Goal: Task Accomplishment & Management: Manage account settings

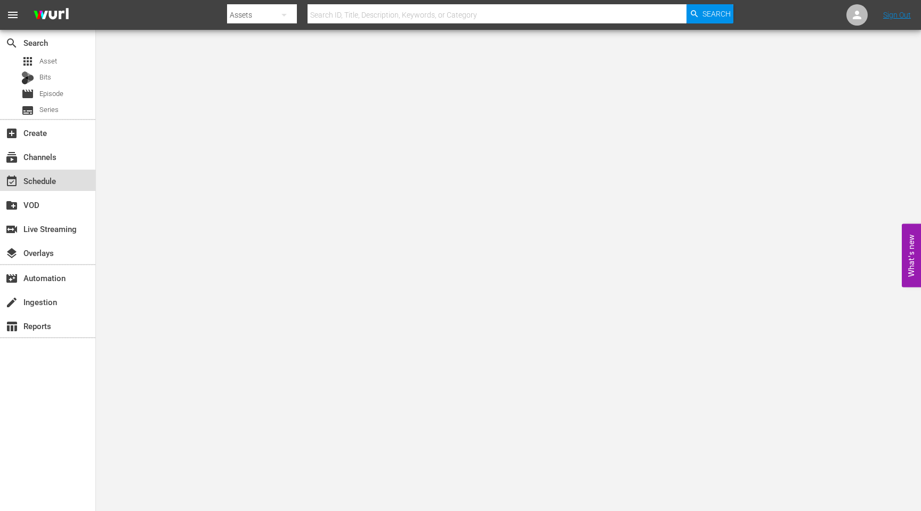
click at [62, 186] on div "event_available Schedule" at bounding box center [47, 180] width 95 height 21
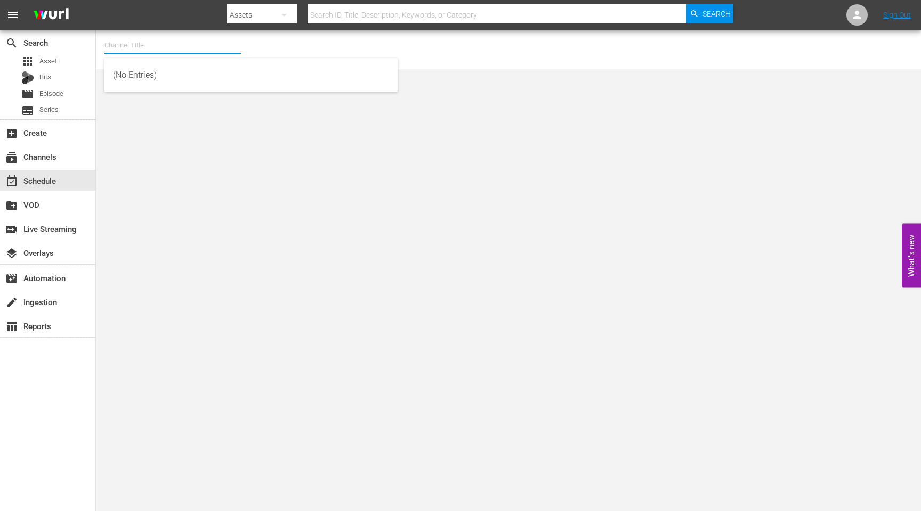
click at [167, 46] on input "text" at bounding box center [173, 46] width 137 height 26
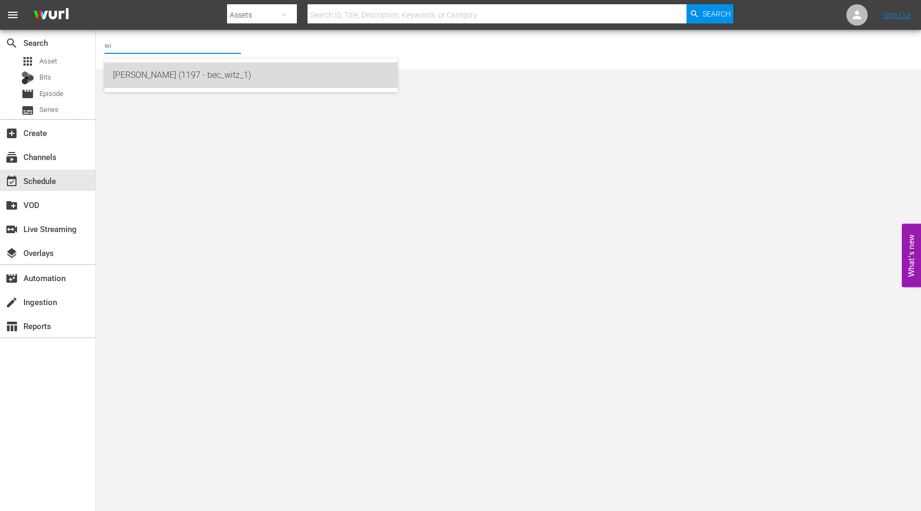
click at [160, 78] on div "[PERSON_NAME] (1197 - bec_witz_1)" at bounding box center [251, 75] width 276 height 26
type input "[PERSON_NAME] (1197 - bec_witz_1)"
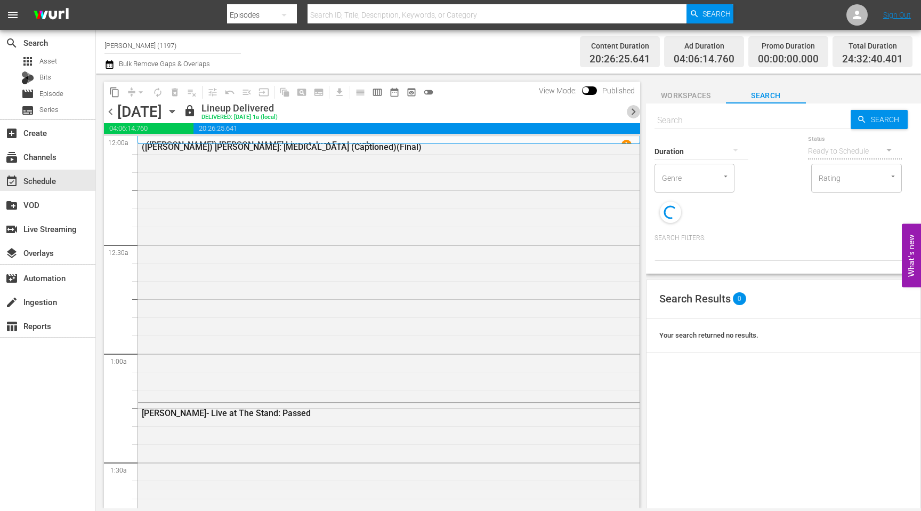
click at [634, 110] on span "chevron_right" at bounding box center [633, 111] width 13 height 13
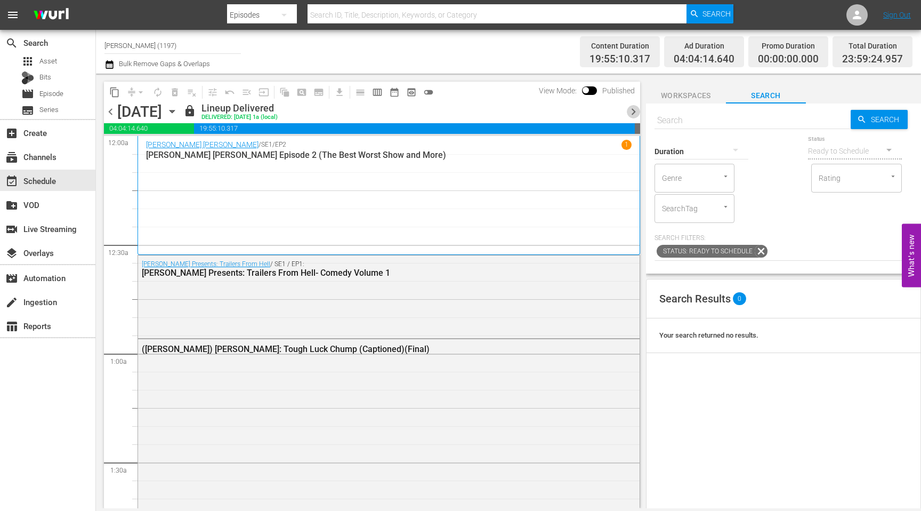
click at [635, 111] on span "chevron_right" at bounding box center [633, 111] width 13 height 13
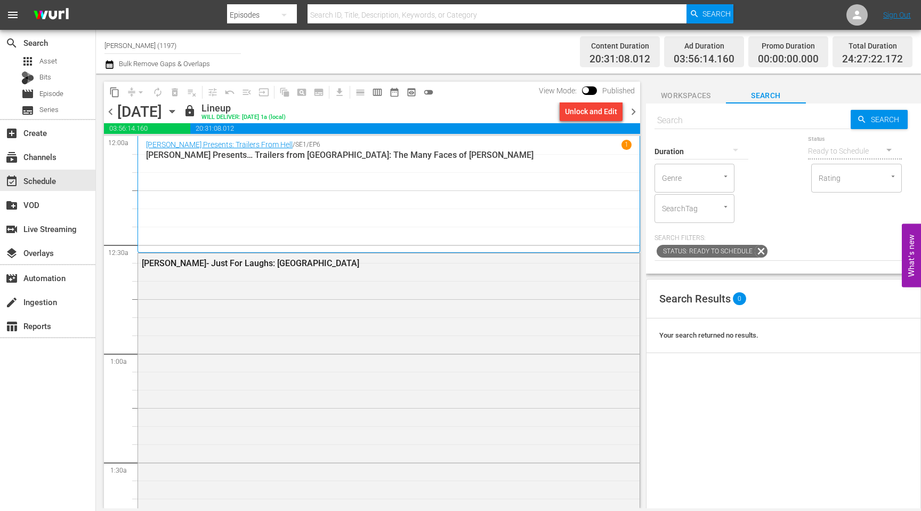
click at [635, 111] on span "chevron_right" at bounding box center [633, 111] width 13 height 13
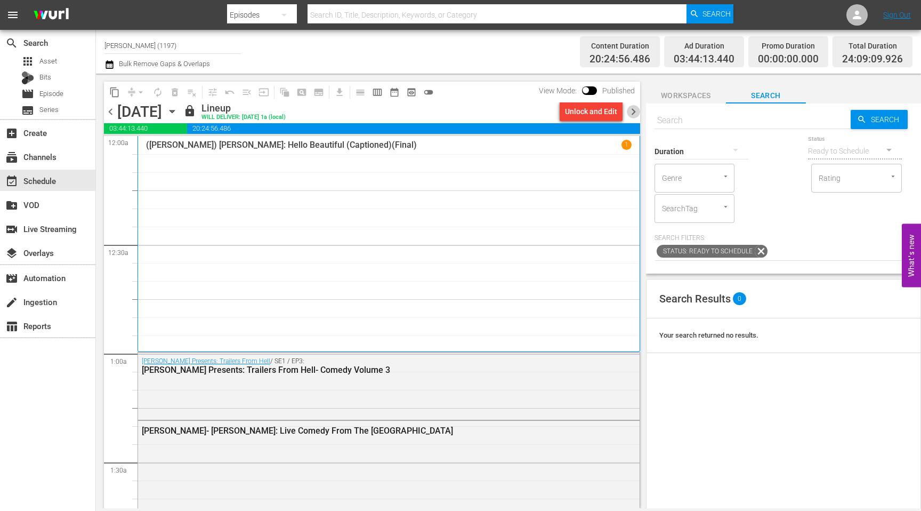
click at [635, 111] on span "chevron_right" at bounding box center [633, 111] width 13 height 13
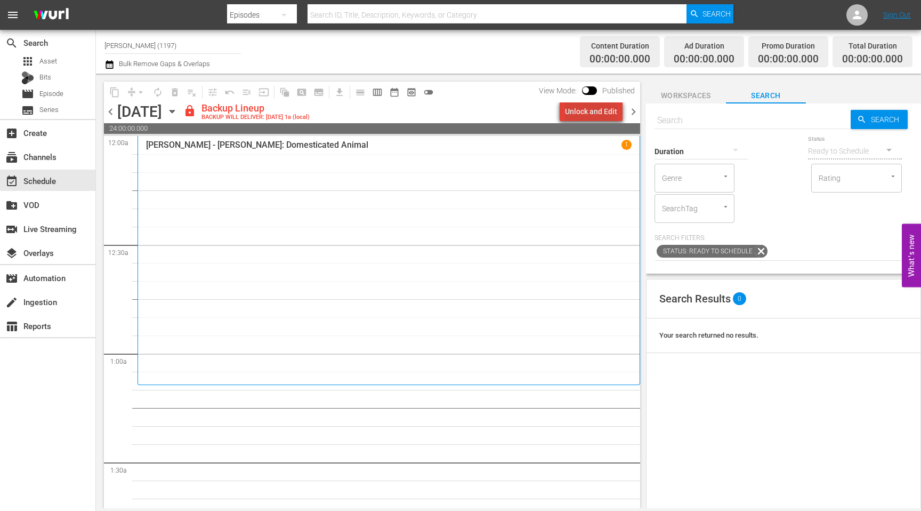
click at [599, 117] on div "Unlock and Edit" at bounding box center [591, 111] width 52 height 19
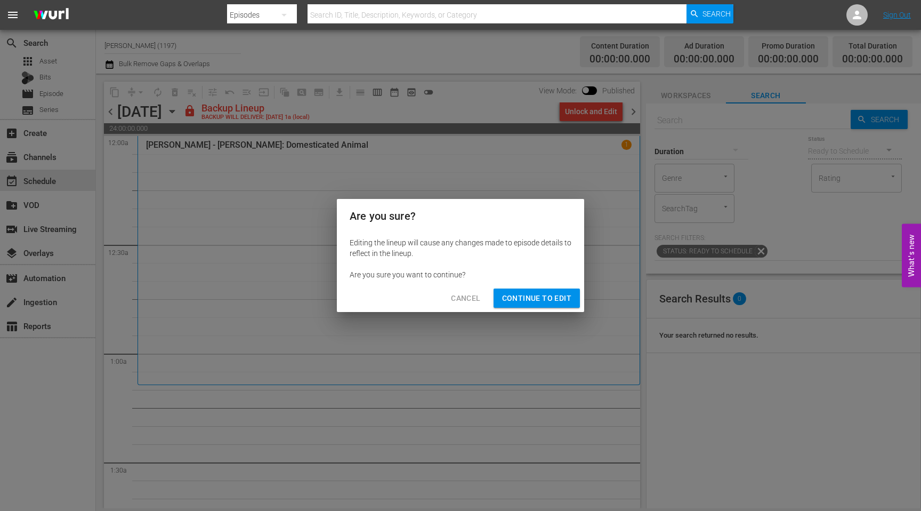
click at [544, 290] on button "Continue to Edit" at bounding box center [537, 298] width 86 height 20
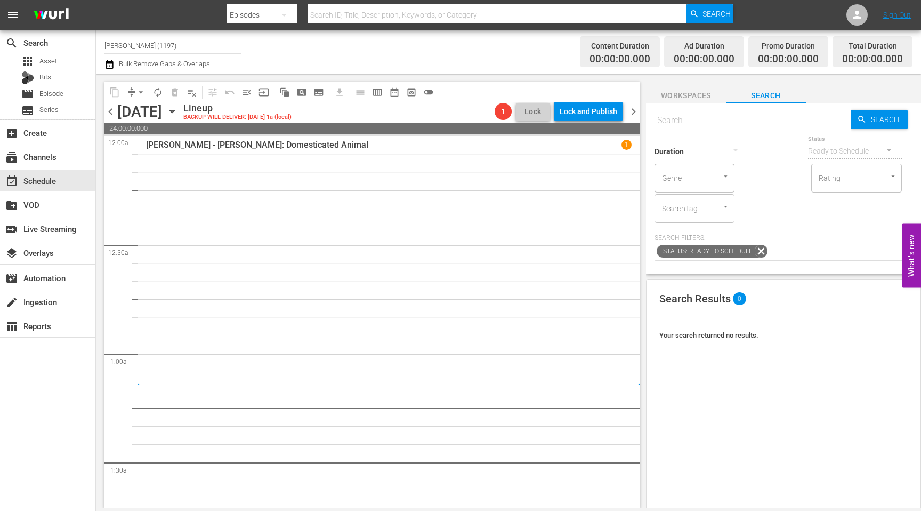
click at [631, 110] on span "chevron_right" at bounding box center [633, 111] width 13 height 13
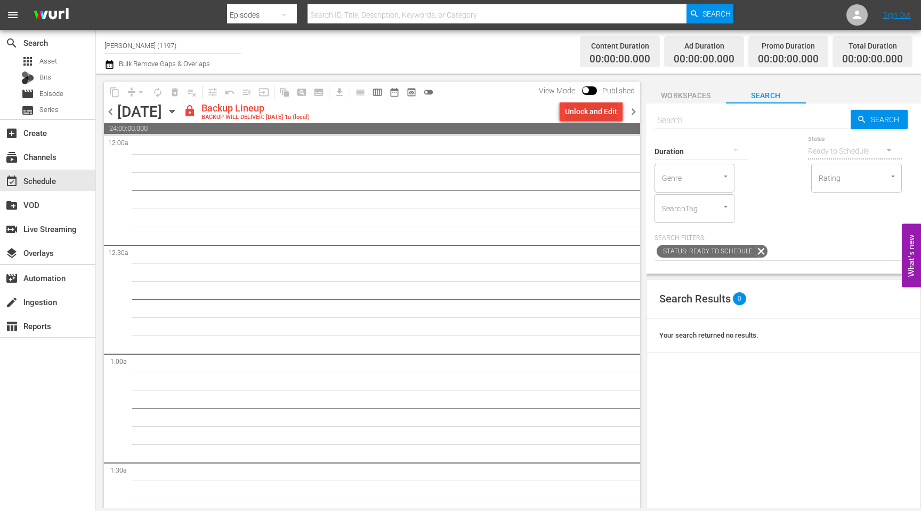
click at [599, 108] on div "Unlock and Edit" at bounding box center [591, 111] width 52 height 19
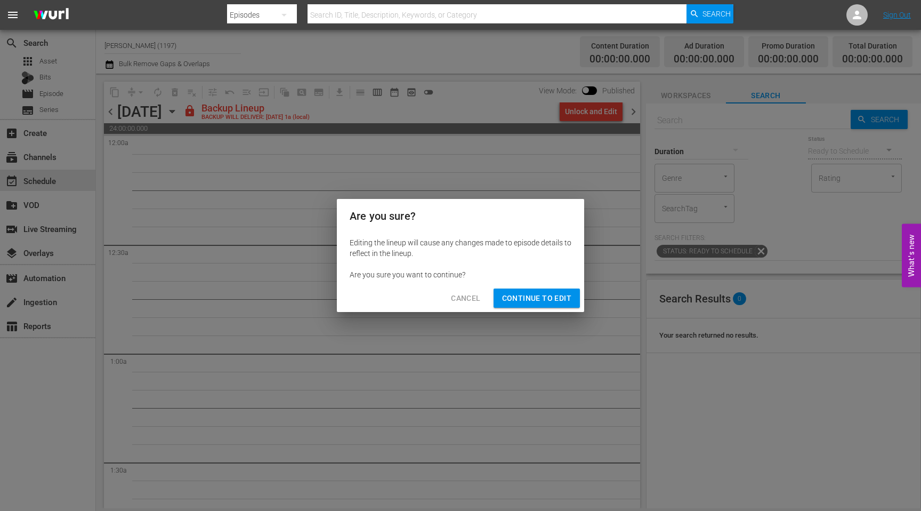
click at [542, 301] on span "Continue to Edit" at bounding box center [536, 298] width 69 height 13
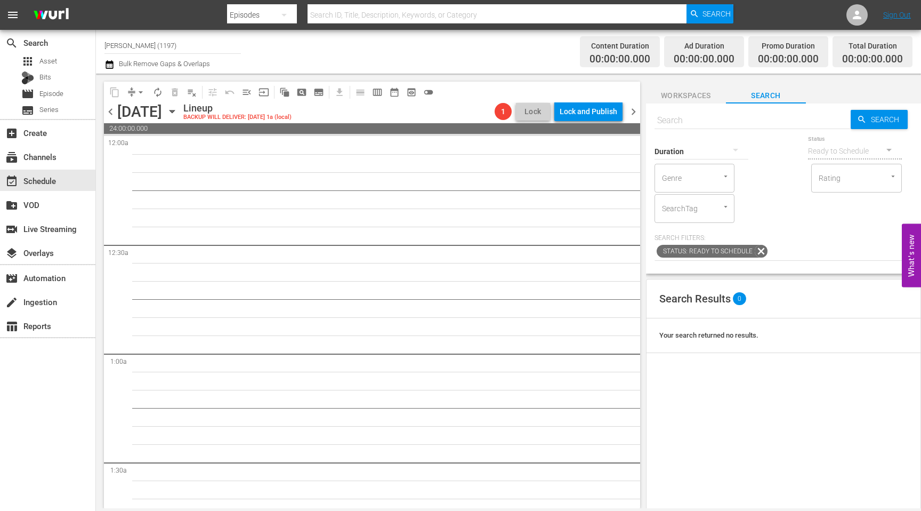
click at [633, 110] on span "chevron_right" at bounding box center [633, 111] width 13 height 13
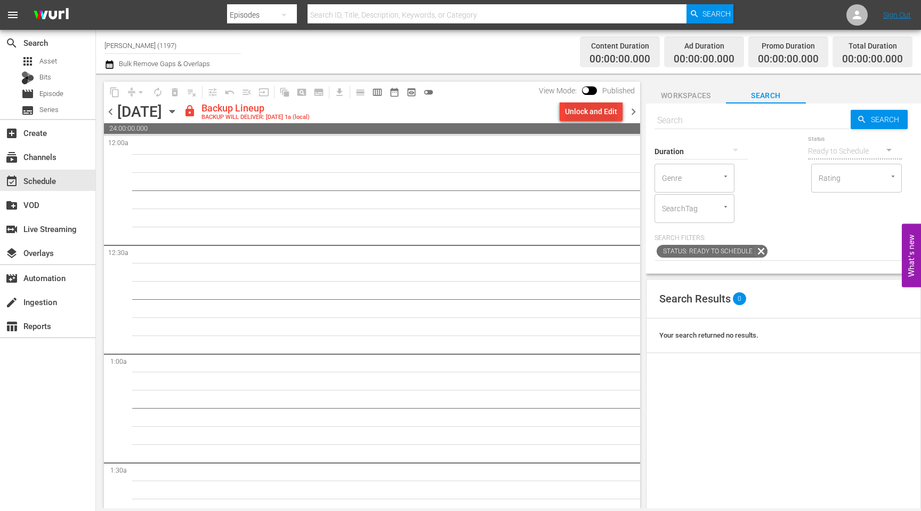
click at [597, 113] on div "Unlock and Edit" at bounding box center [591, 111] width 52 height 19
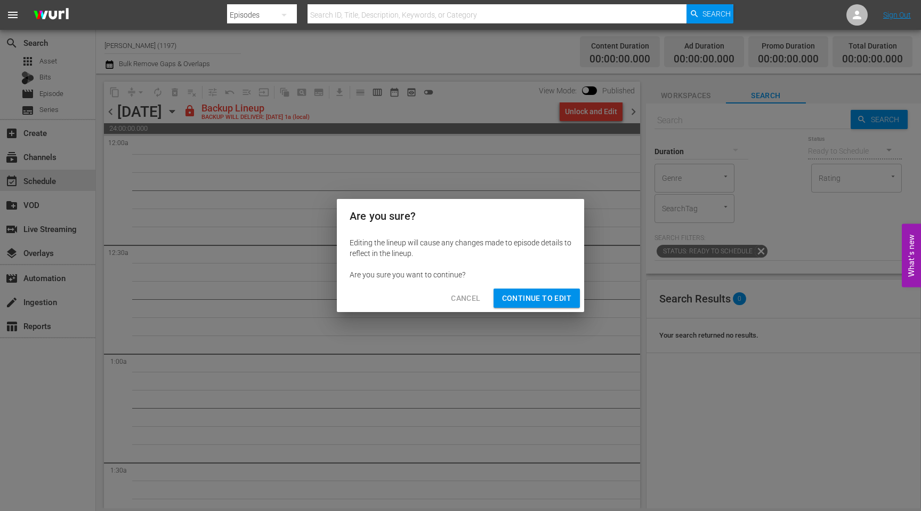
click at [537, 301] on span "Continue to Edit" at bounding box center [536, 298] width 69 height 13
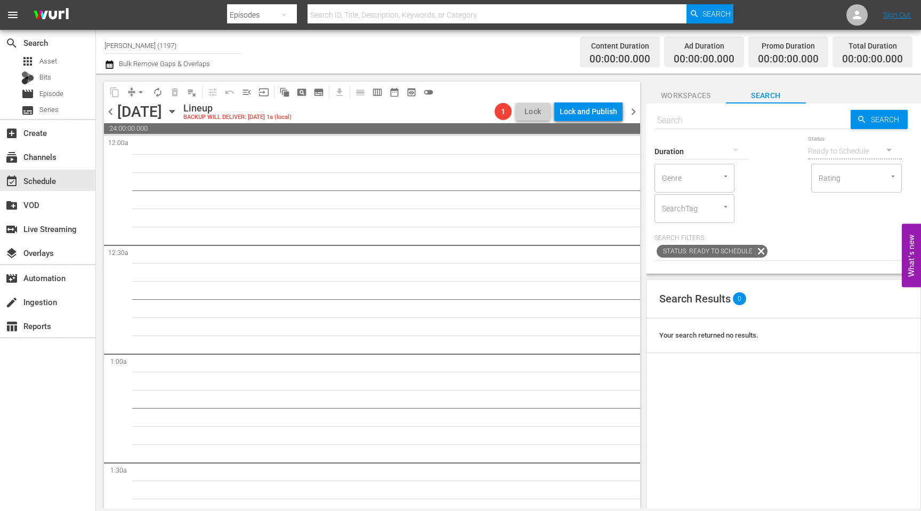
click at [110, 116] on span "chevron_left" at bounding box center [110, 111] width 13 height 13
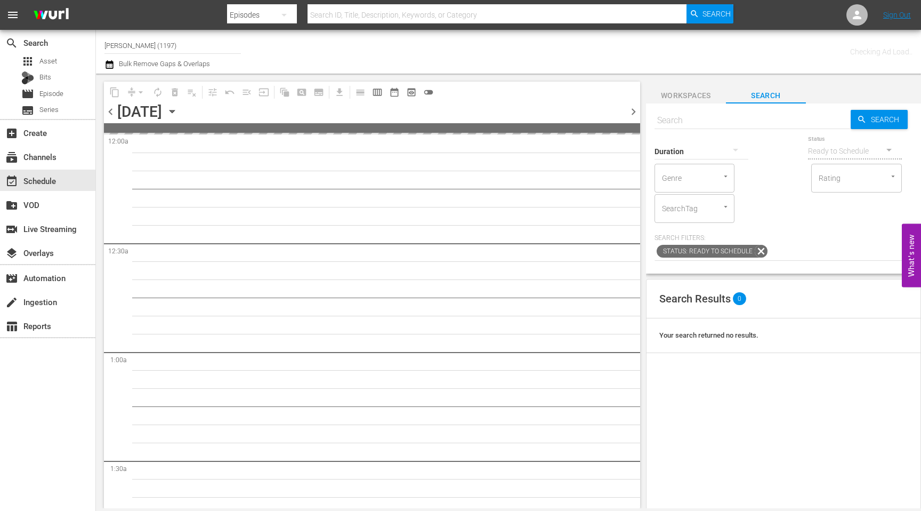
click at [110, 116] on span "chevron_left" at bounding box center [110, 111] width 13 height 13
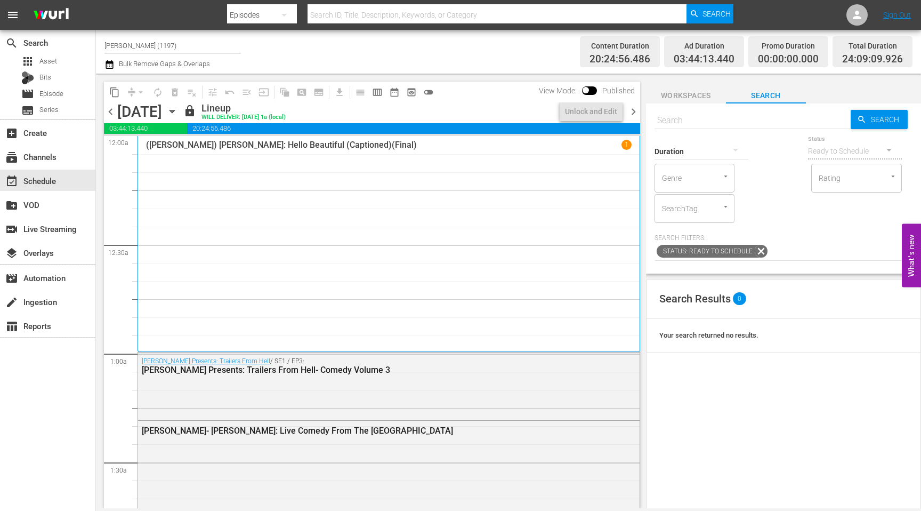
click at [632, 110] on span "chevron_right" at bounding box center [633, 111] width 13 height 13
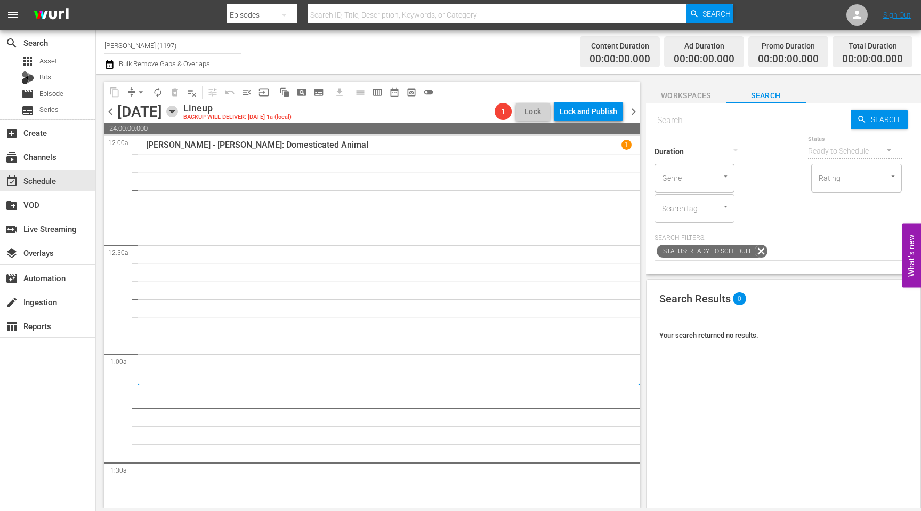
click at [178, 112] on icon "button" at bounding box center [172, 112] width 12 height 12
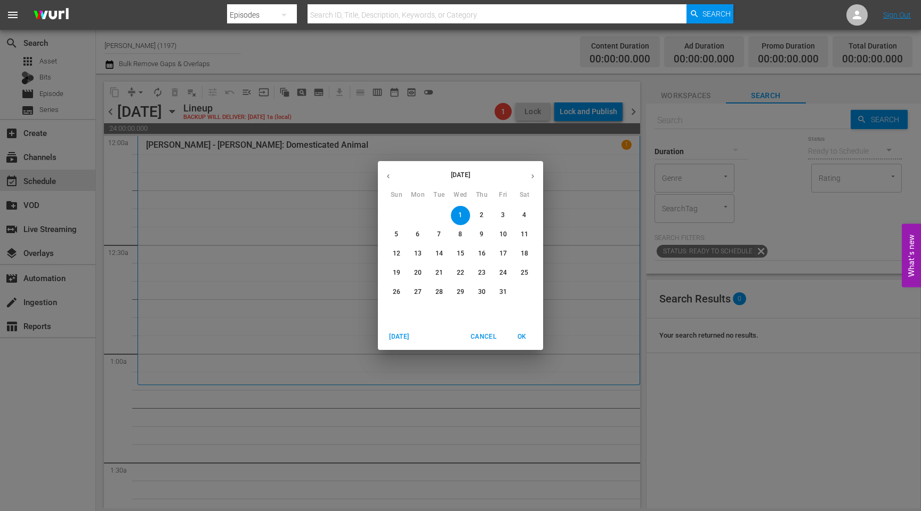
click at [391, 178] on icon "button" at bounding box center [388, 176] width 8 height 8
click at [462, 276] on p "24" at bounding box center [460, 272] width 7 height 9
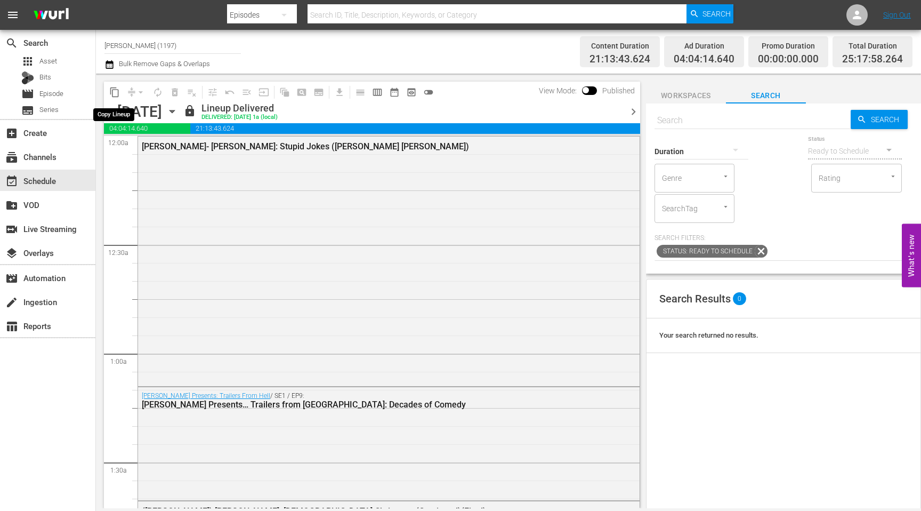
click at [117, 91] on span "content_copy" at bounding box center [114, 92] width 11 height 11
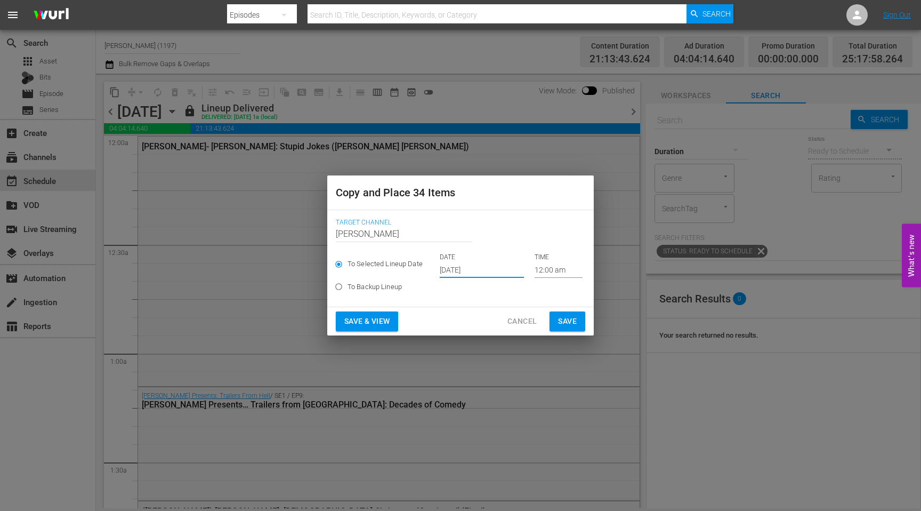
click at [458, 272] on input "[DATE]" at bounding box center [482, 270] width 84 height 16
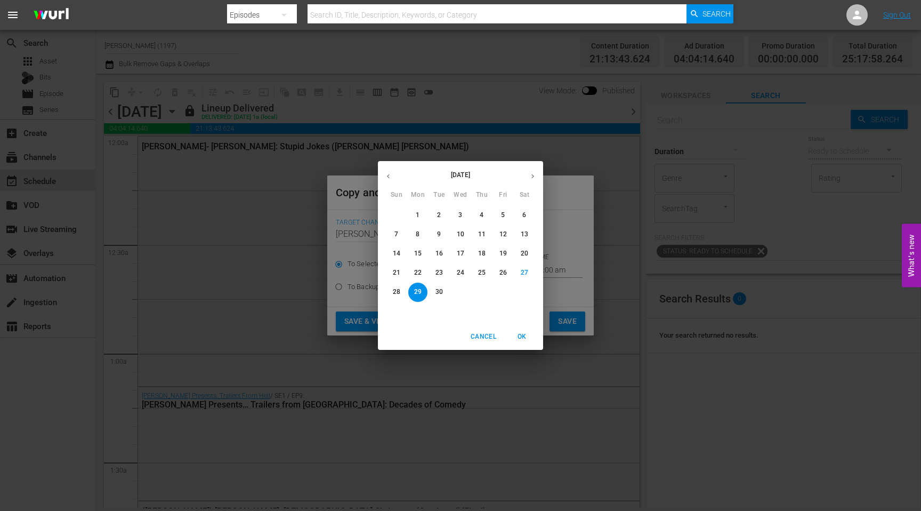
click at [533, 172] on icon "button" at bounding box center [533, 176] width 8 height 8
click at [462, 214] on span "1" at bounding box center [460, 215] width 19 height 9
type input "[DATE]"
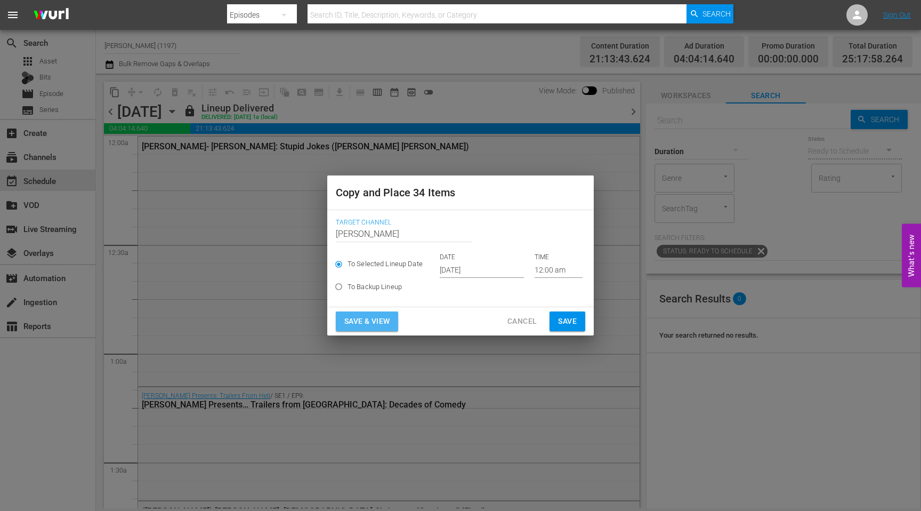
click at [365, 319] on span "Save & View" at bounding box center [366, 321] width 45 height 13
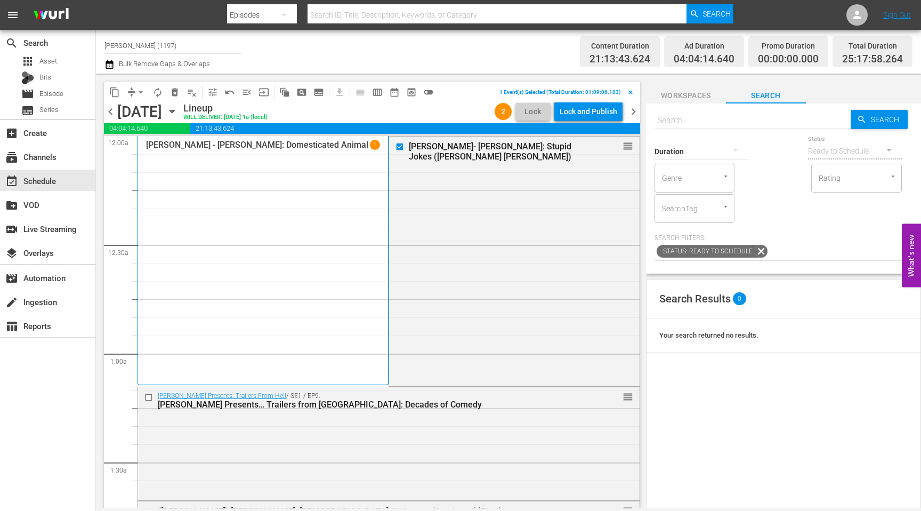
click at [177, 95] on span "delete_forever_outlined" at bounding box center [175, 92] width 11 height 11
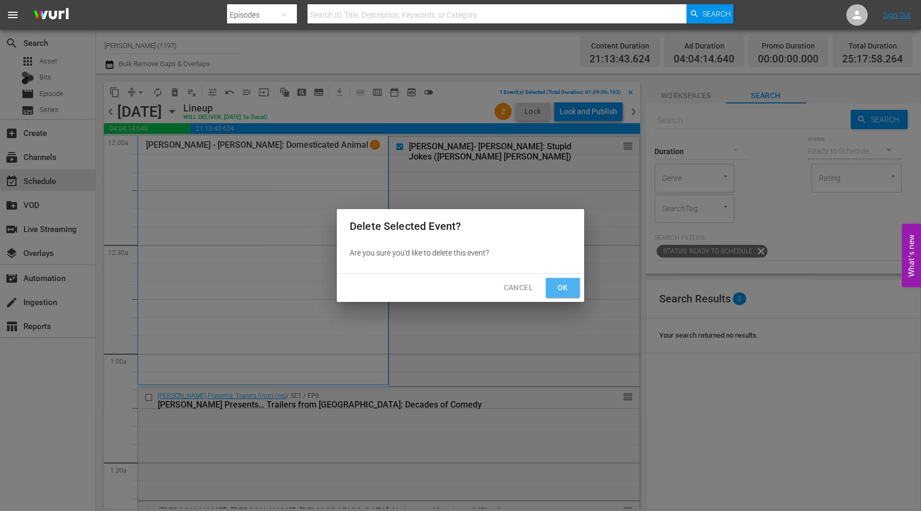
click at [571, 294] on button "Ok" at bounding box center [563, 288] width 34 height 20
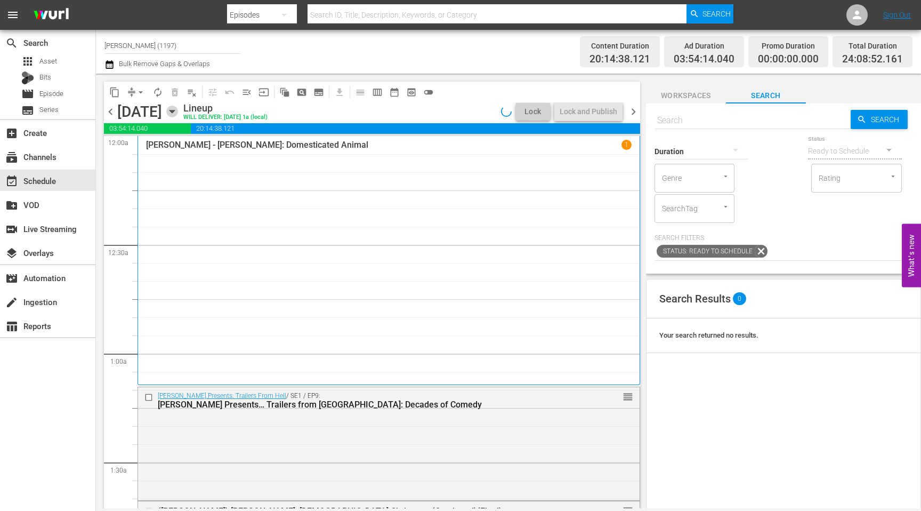
click at [174, 112] on icon "button" at bounding box center [172, 111] width 5 height 3
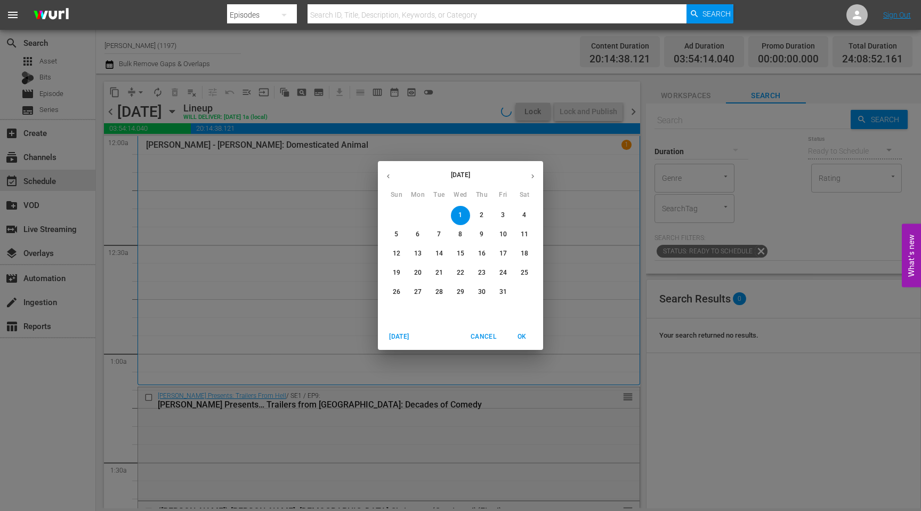
click at [387, 174] on icon "button" at bounding box center [388, 176] width 8 height 8
click at [486, 272] on span "25" at bounding box center [481, 272] width 19 height 9
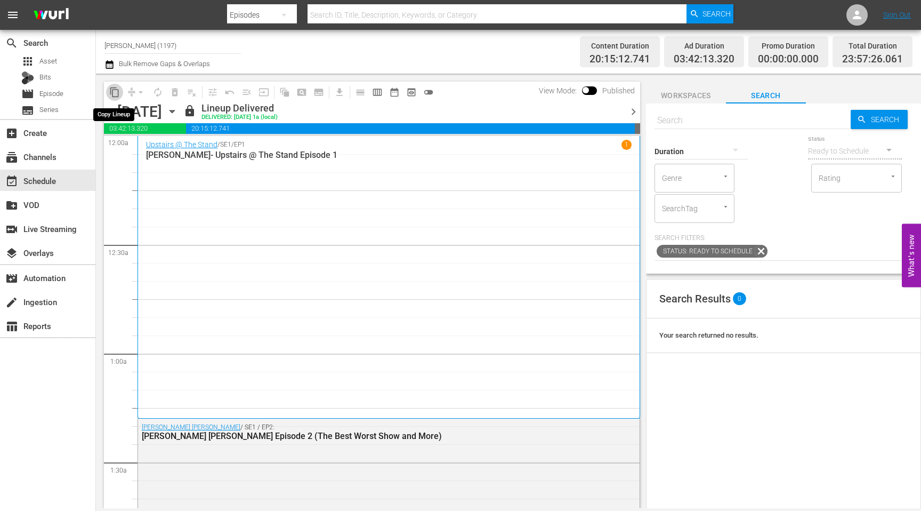
click at [116, 95] on span "content_copy" at bounding box center [114, 92] width 11 height 11
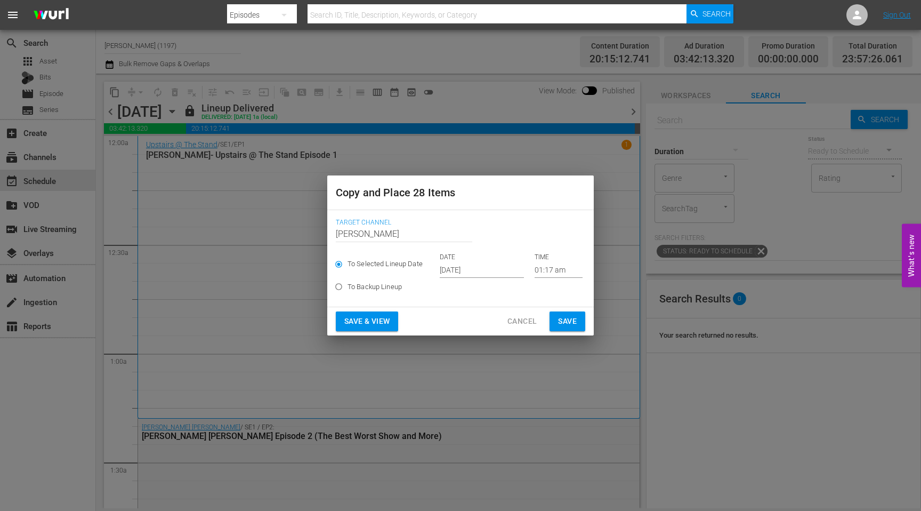
click at [450, 266] on input "[DATE]" at bounding box center [482, 270] width 84 height 16
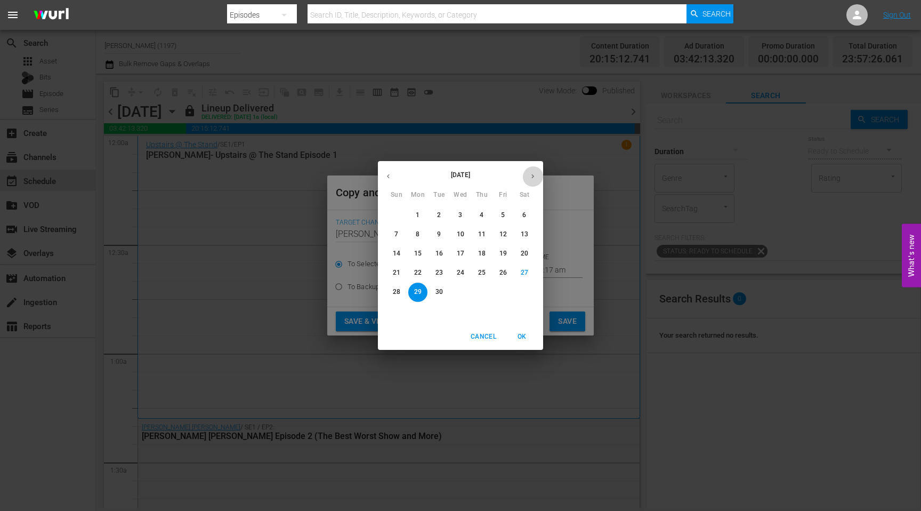
click at [529, 173] on icon "button" at bounding box center [533, 176] width 8 height 8
click at [480, 211] on p "2" at bounding box center [482, 215] width 4 height 9
type input "[DATE]"
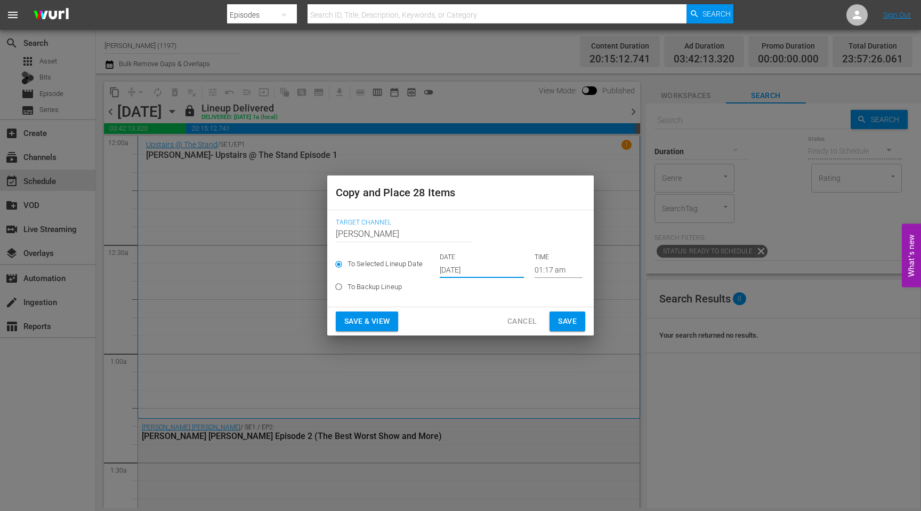
click at [388, 327] on span "Save & View" at bounding box center [366, 321] width 45 height 13
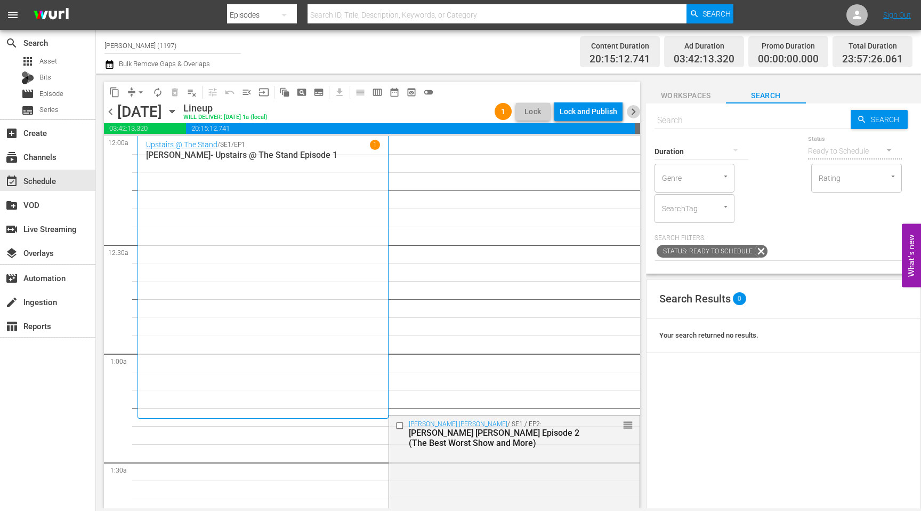
click at [634, 114] on span "chevron_right" at bounding box center [633, 111] width 13 height 13
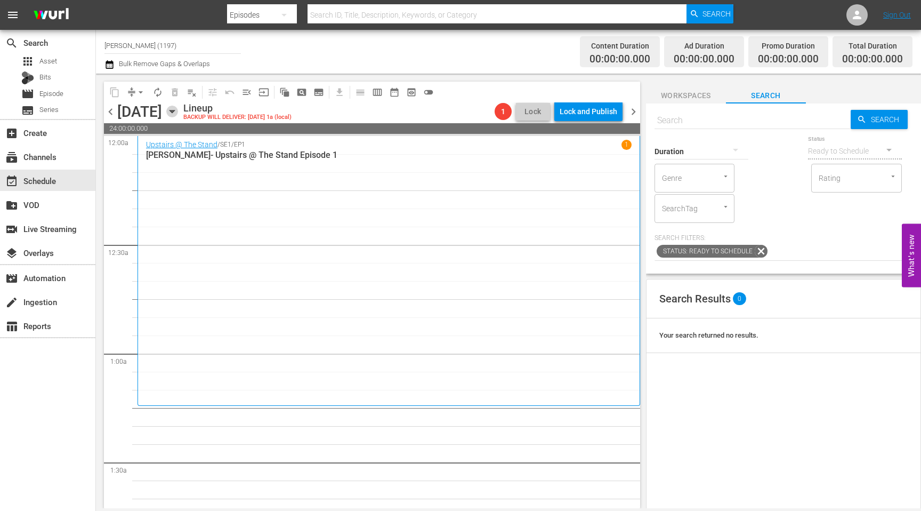
click at [178, 109] on icon "button" at bounding box center [172, 112] width 12 height 12
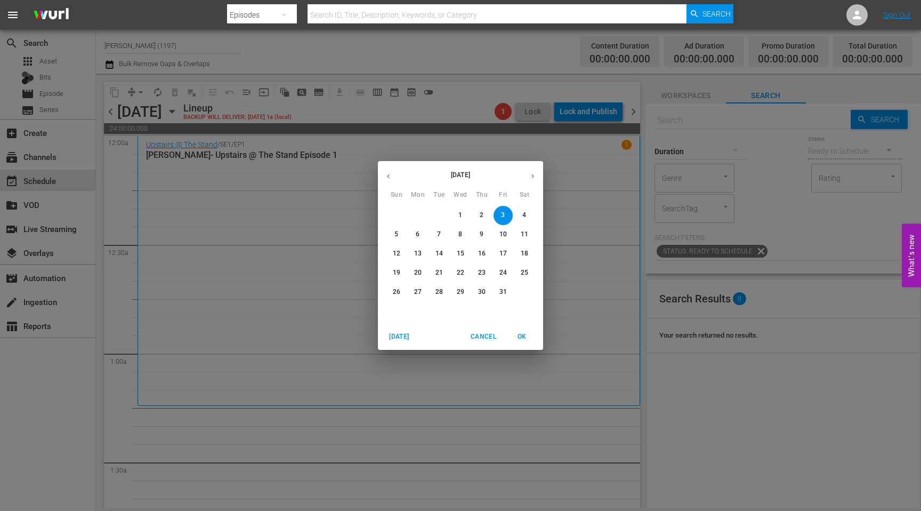
click at [387, 172] on button "button" at bounding box center [388, 176] width 21 height 21
click at [502, 271] on p "26" at bounding box center [503, 272] width 7 height 9
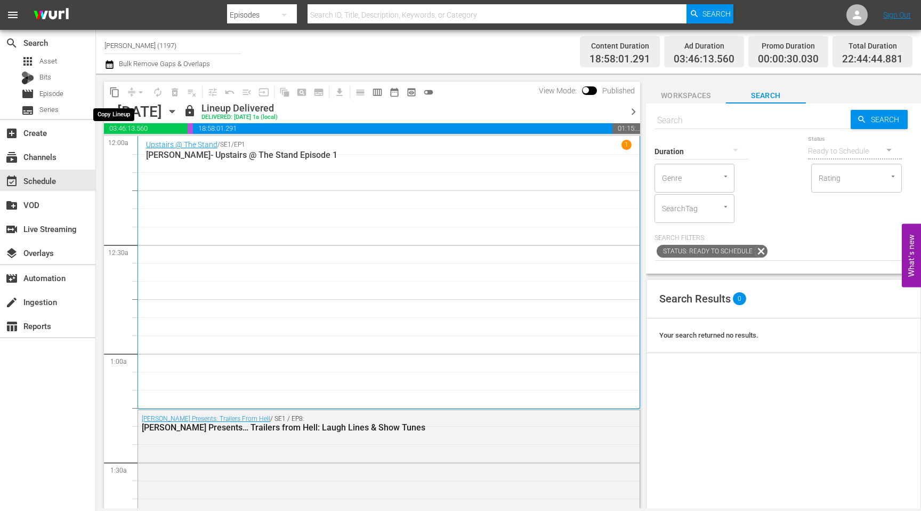
click at [115, 93] on span "content_copy" at bounding box center [114, 92] width 11 height 11
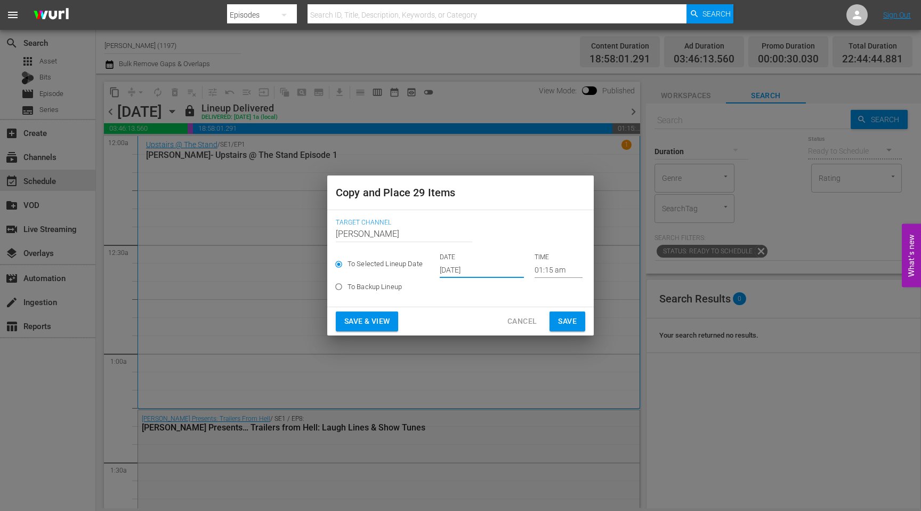
click at [467, 268] on input "[DATE]" at bounding box center [482, 270] width 84 height 16
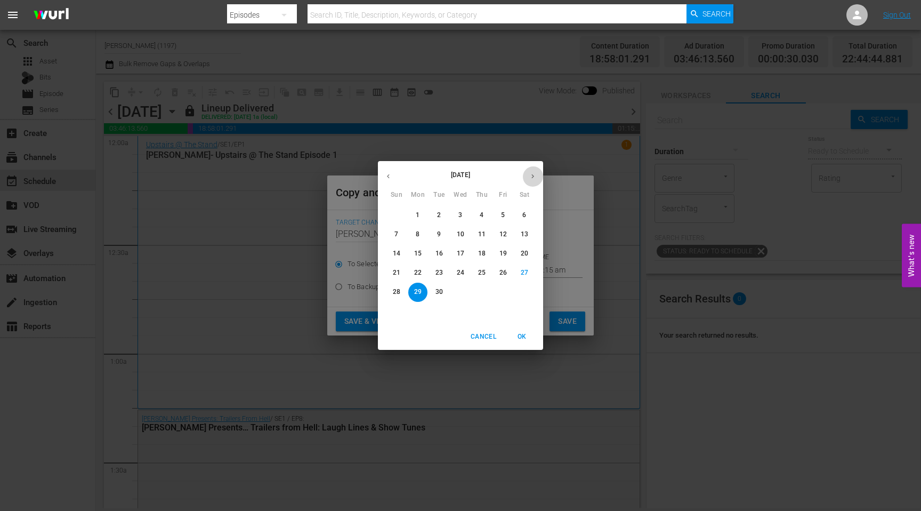
click at [531, 172] on icon "button" at bounding box center [533, 176] width 8 height 8
click at [499, 212] on span "3" at bounding box center [503, 215] width 19 height 9
type input "[DATE]"
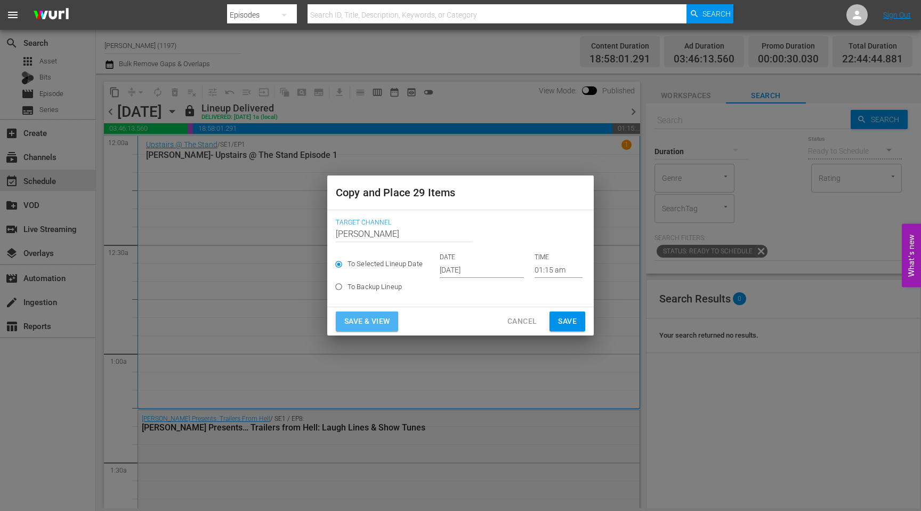
click at [378, 322] on span "Save & View" at bounding box center [366, 321] width 45 height 13
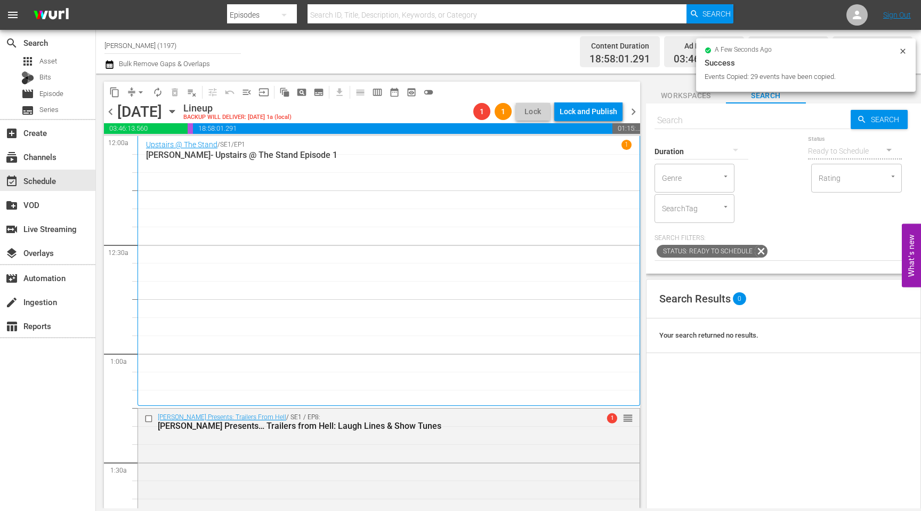
click at [113, 68] on icon "button" at bounding box center [109, 64] width 7 height 9
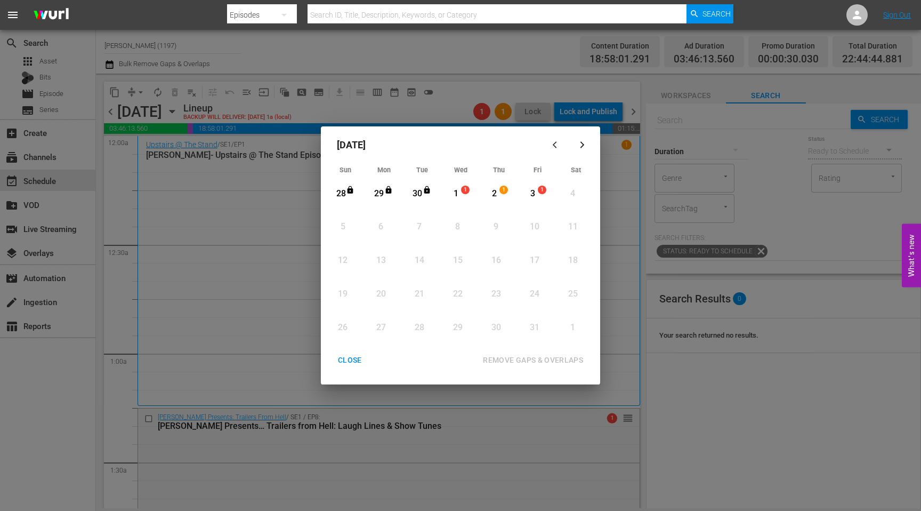
click at [456, 196] on div "1" at bounding box center [455, 194] width 13 height 12
click at [529, 194] on div "3" at bounding box center [532, 194] width 13 height 12
click at [490, 353] on button "REMOVE GAPS & OVERLAPS" at bounding box center [533, 360] width 126 height 20
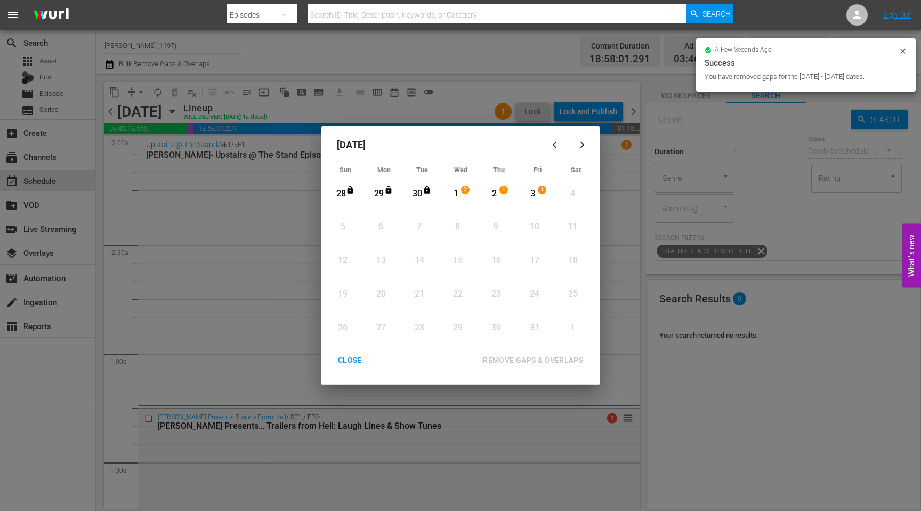
click at [349, 357] on div "CLOSE" at bounding box center [350, 360] width 41 height 13
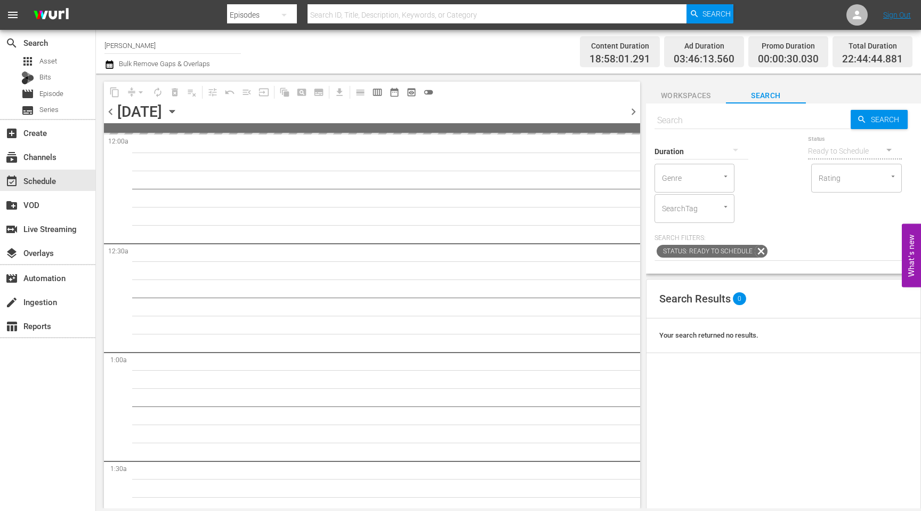
click at [108, 106] on span "chevron_left" at bounding box center [110, 111] width 13 height 13
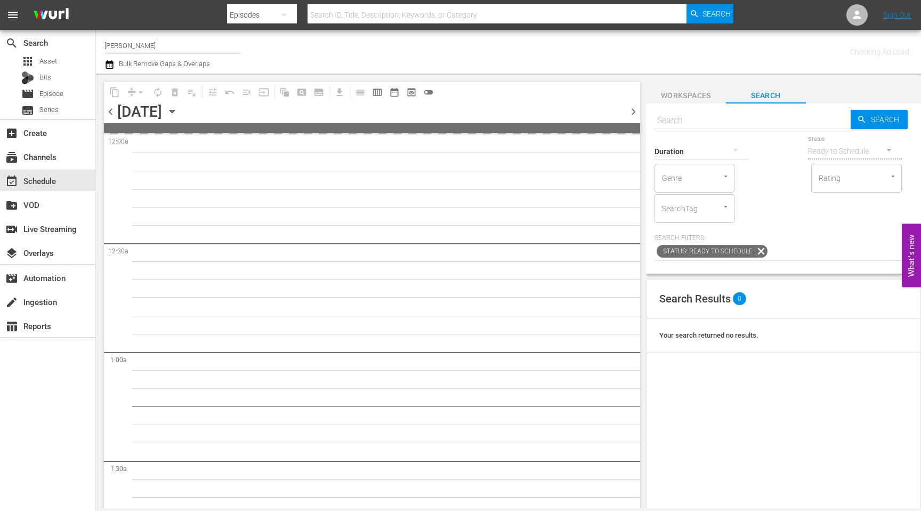
click at [108, 106] on span "chevron_left" at bounding box center [110, 111] width 13 height 13
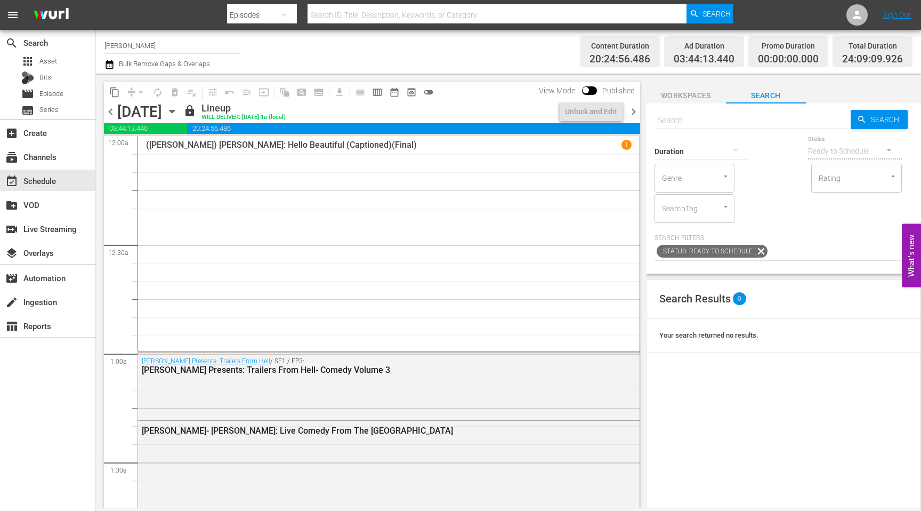
click at [635, 114] on span "chevron_right" at bounding box center [633, 111] width 13 height 13
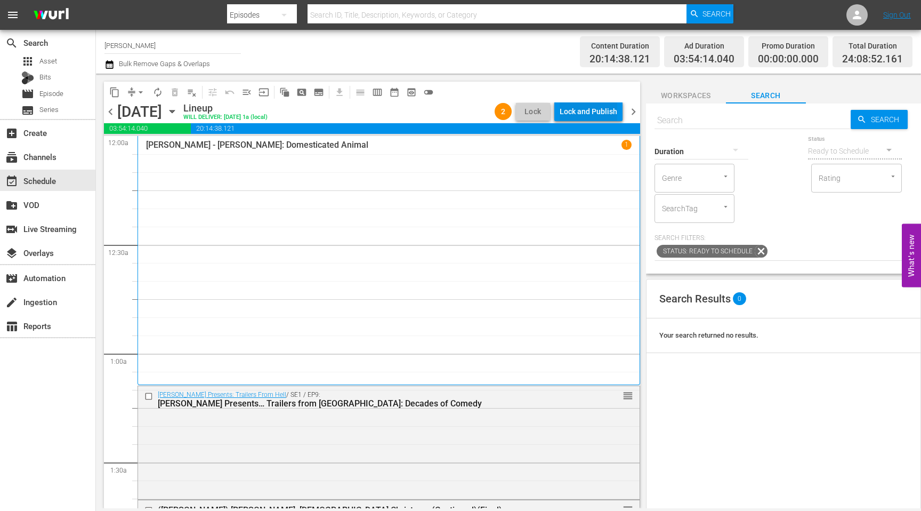
click at [588, 111] on div "Lock and Publish" at bounding box center [589, 111] width 58 height 19
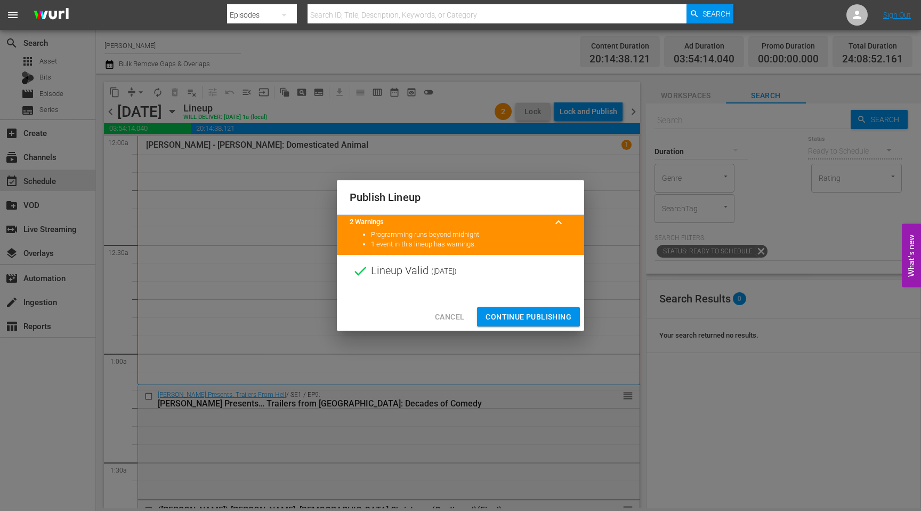
click at [505, 316] on span "Continue Publishing" at bounding box center [529, 316] width 86 height 13
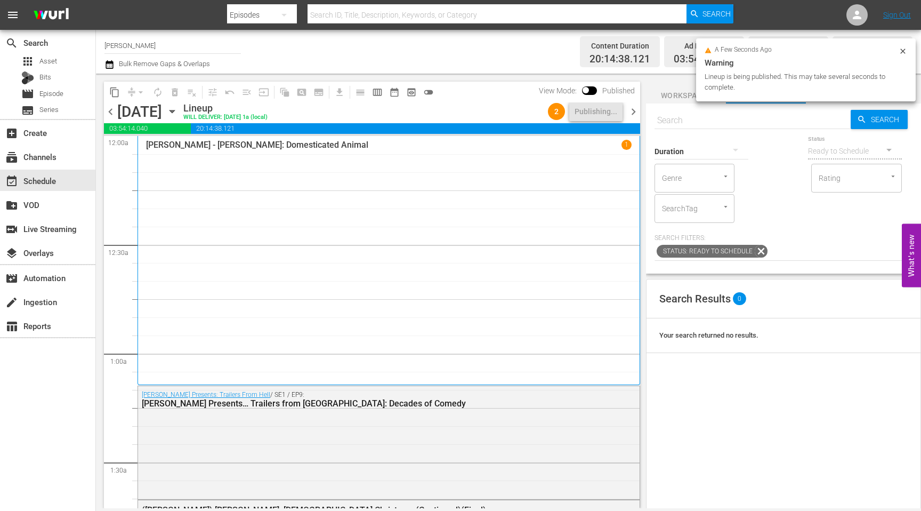
click at [630, 114] on span "chevron_right" at bounding box center [633, 111] width 13 height 13
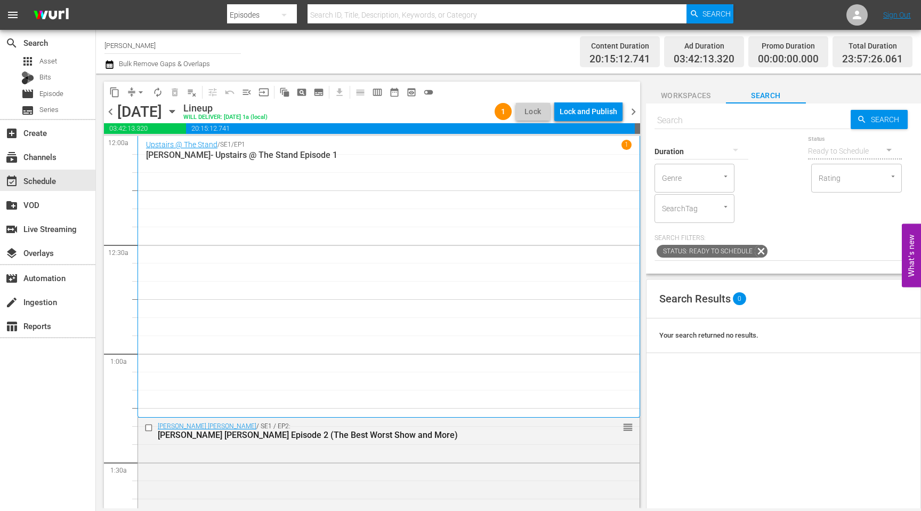
click at [595, 111] on div "Lock and Publish" at bounding box center [589, 111] width 58 height 19
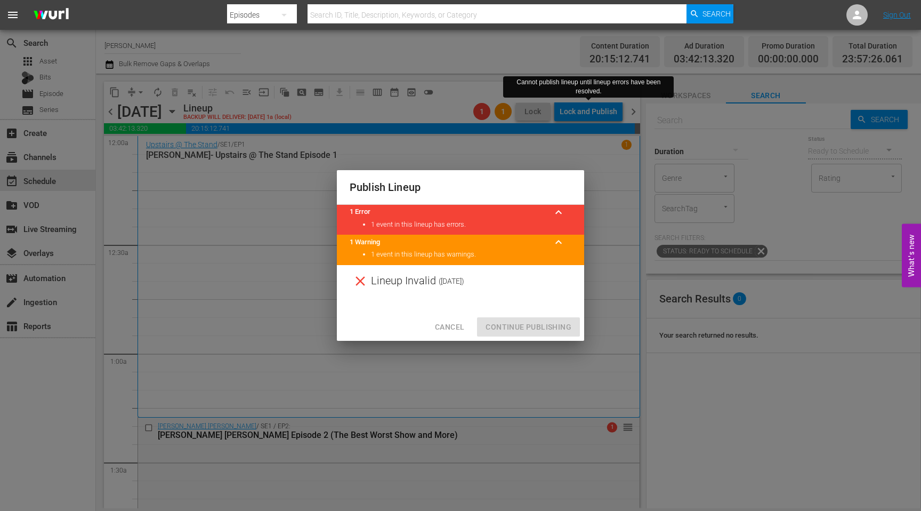
click at [463, 323] on span "Cancel" at bounding box center [449, 326] width 29 height 13
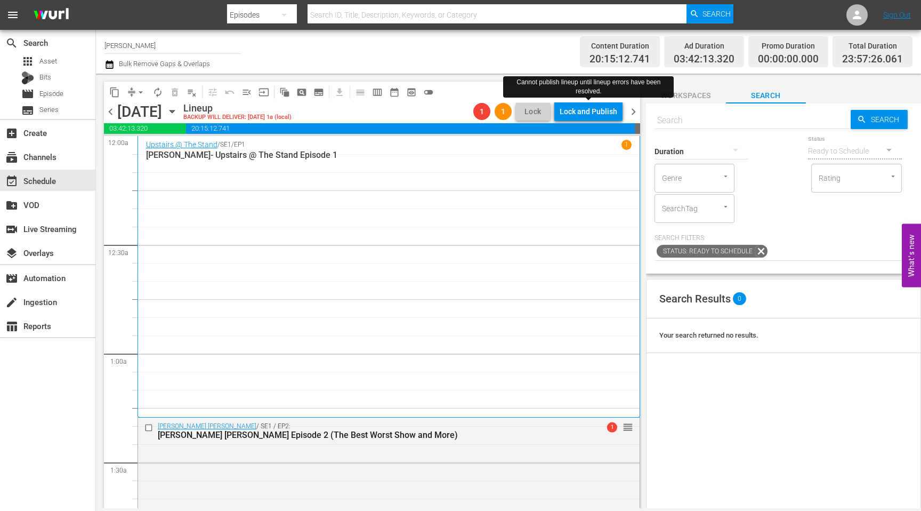
click at [108, 113] on span "chevron_left" at bounding box center [110, 111] width 13 height 13
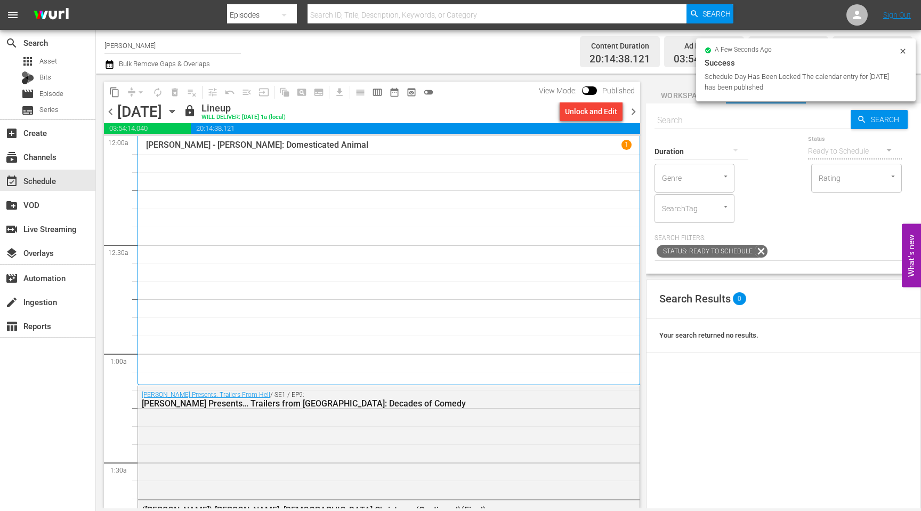
click at [633, 112] on span "chevron_right" at bounding box center [633, 111] width 13 height 13
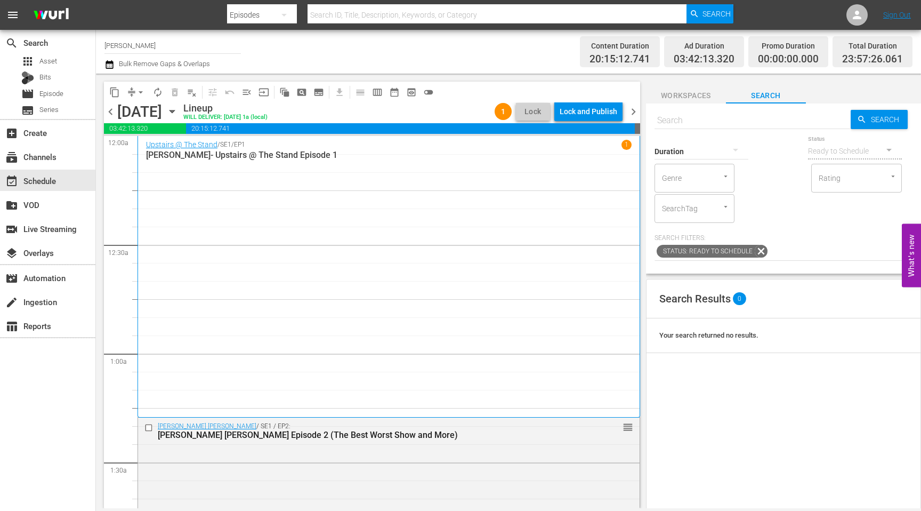
click at [596, 113] on div "Lock and Publish" at bounding box center [589, 111] width 58 height 19
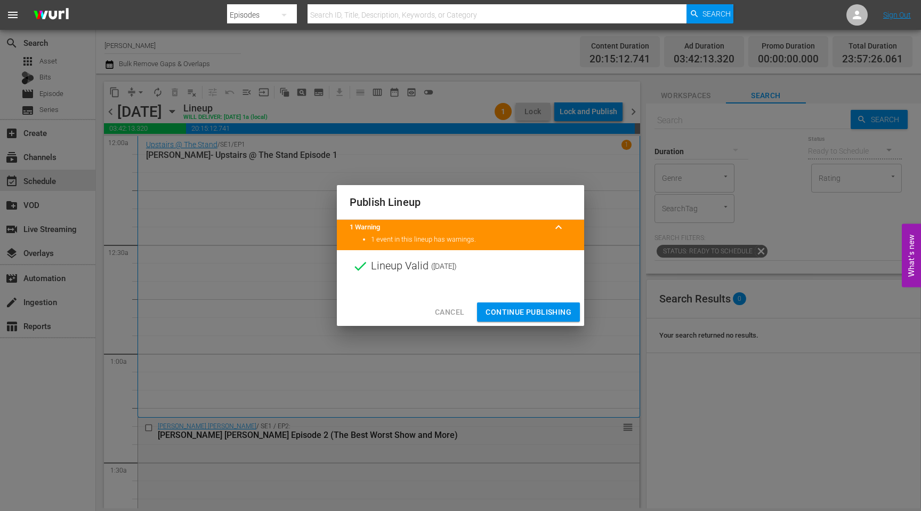
click at [507, 306] on span "Continue Publishing" at bounding box center [529, 312] width 86 height 13
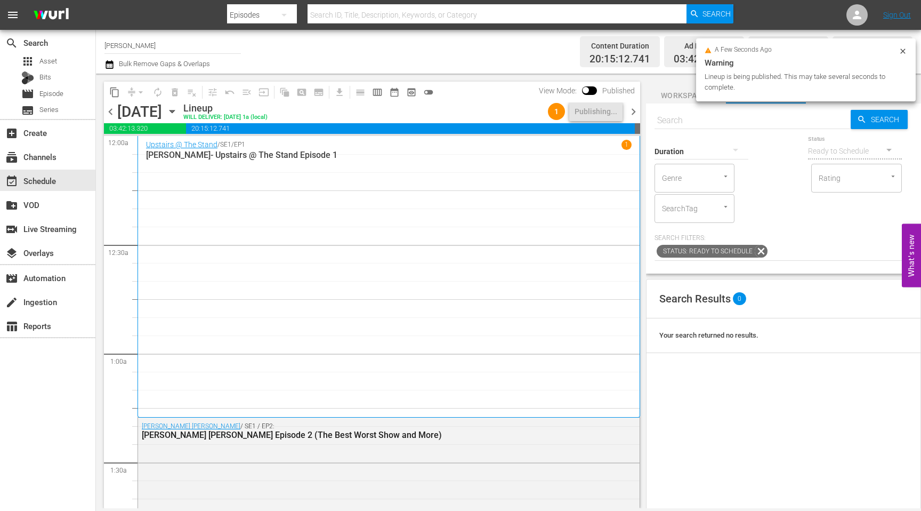
click at [633, 109] on span "chevron_right" at bounding box center [633, 111] width 13 height 13
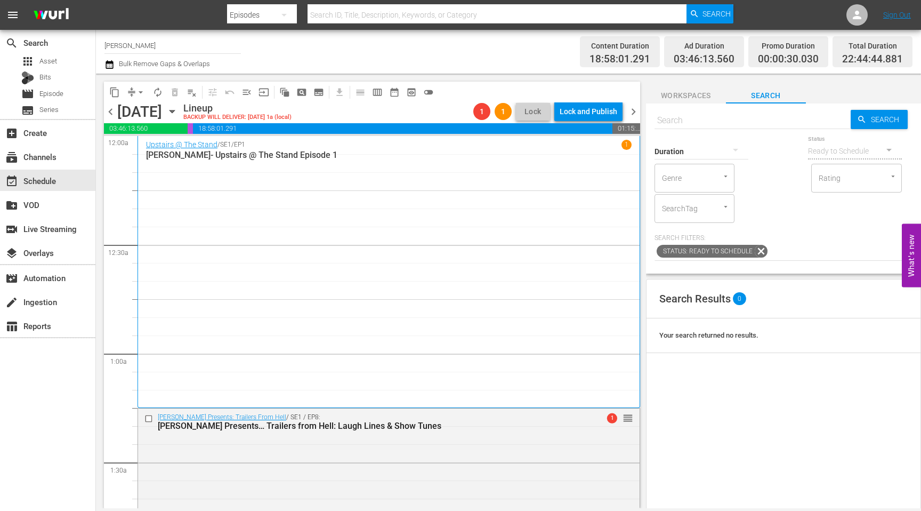
click at [110, 108] on span "chevron_left" at bounding box center [110, 111] width 13 height 13
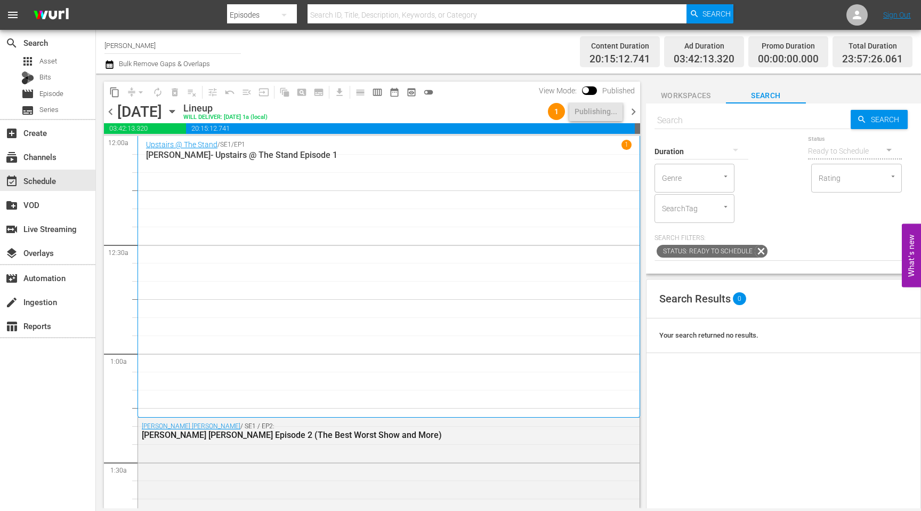
click at [632, 107] on span "chevron_right" at bounding box center [633, 111] width 13 height 13
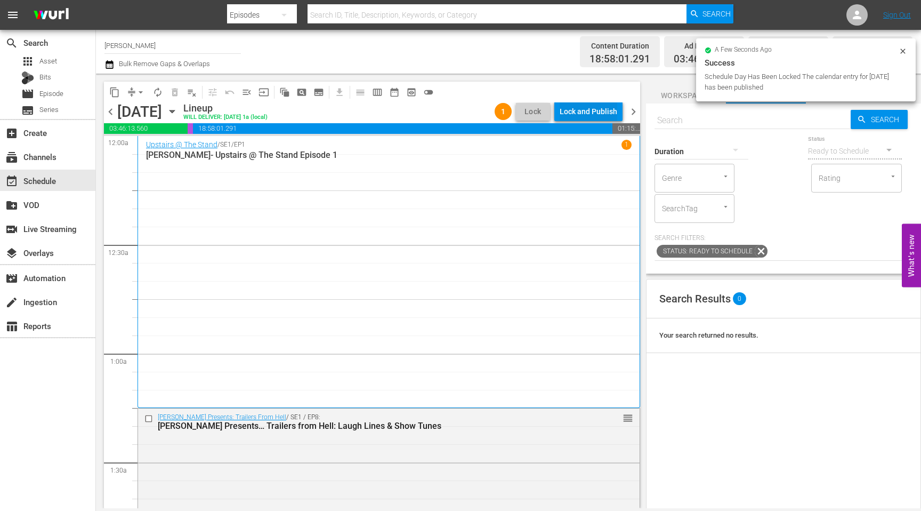
click at [597, 111] on div "Lock and Publish" at bounding box center [589, 111] width 58 height 19
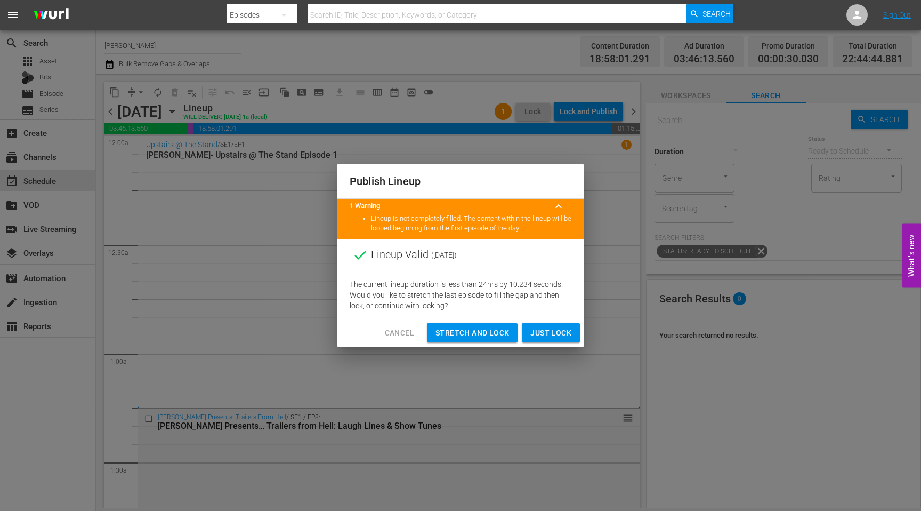
click at [603, 272] on div "Publish Lineup 1 Warning keyboard_arrow_up Lineup is not completely filled. The…" at bounding box center [460, 255] width 921 height 511
click at [391, 331] on span "Cancel" at bounding box center [399, 332] width 29 height 13
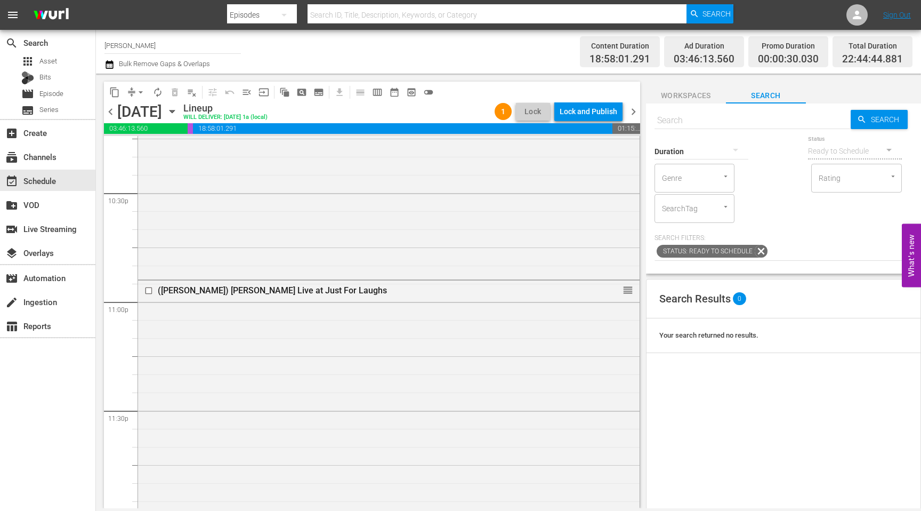
scroll to position [4848, 0]
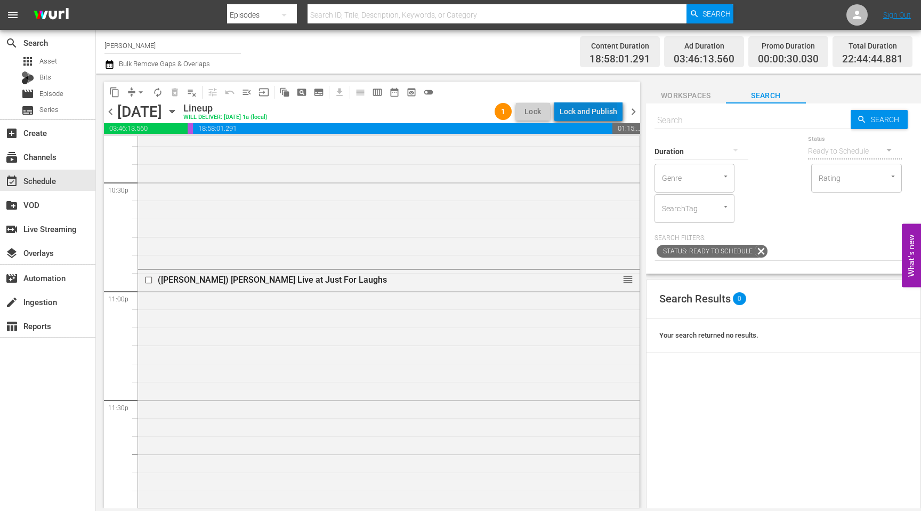
click at [615, 112] on div "Lock and Publish" at bounding box center [589, 111] width 58 height 19
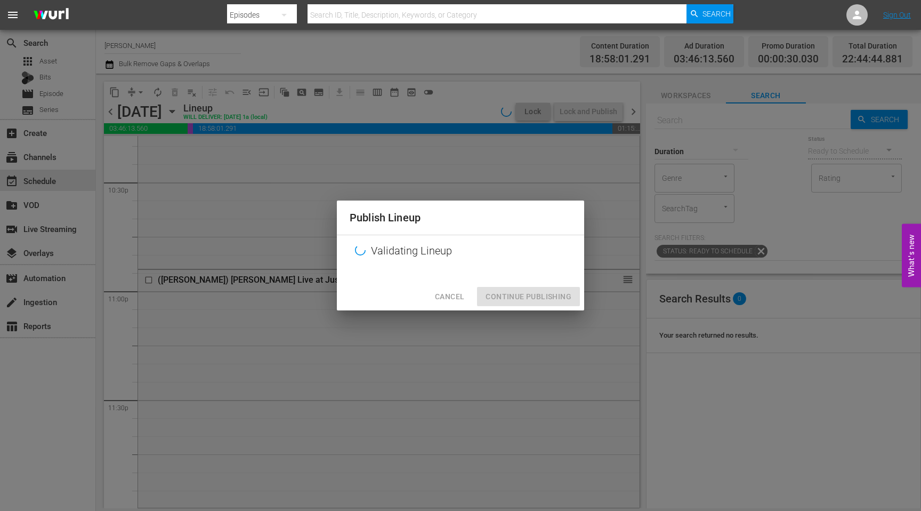
click at [615, 112] on div "Publish Lineup Validating Lineup Cancel Continue Publishing" at bounding box center [460, 255] width 921 height 511
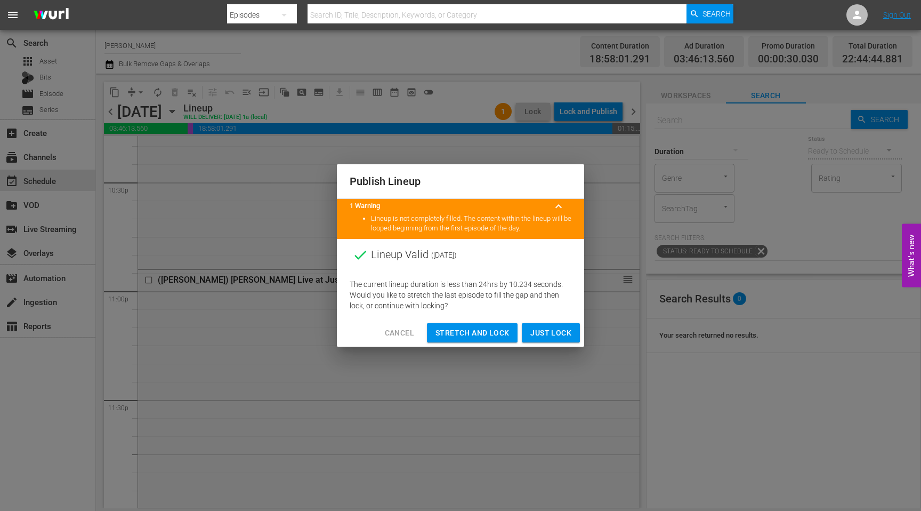
click at [497, 328] on span "Stretch and Lock" at bounding box center [473, 332] width 74 height 13
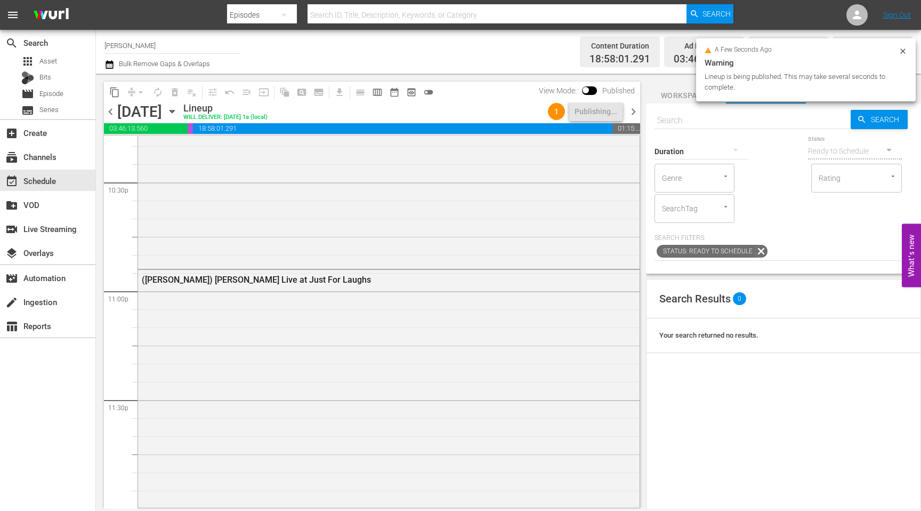
scroll to position [4869, 0]
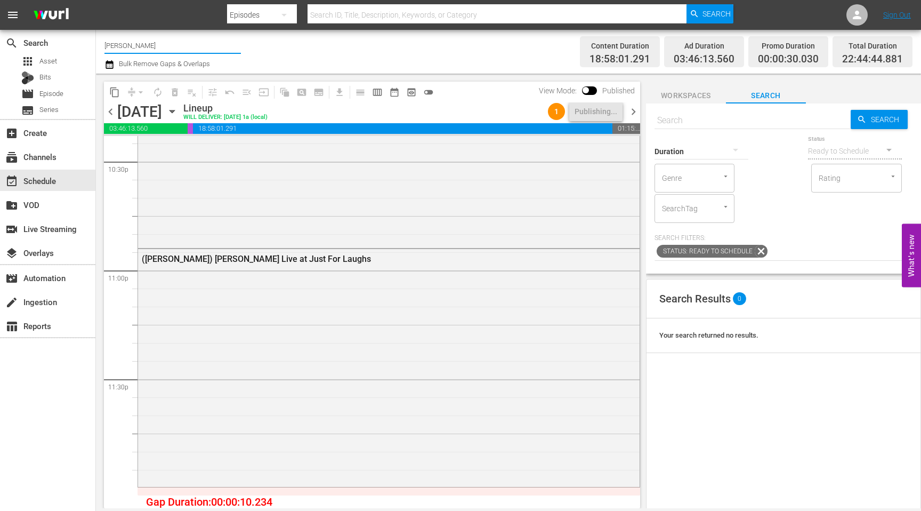
click at [167, 38] on input "[PERSON_NAME]" at bounding box center [173, 46] width 137 height 26
click at [124, 73] on div "SPIN (1426 - bec_spin_1)" at bounding box center [251, 75] width 276 height 26
type input "SPIN (1426 - bec_spin_1)"
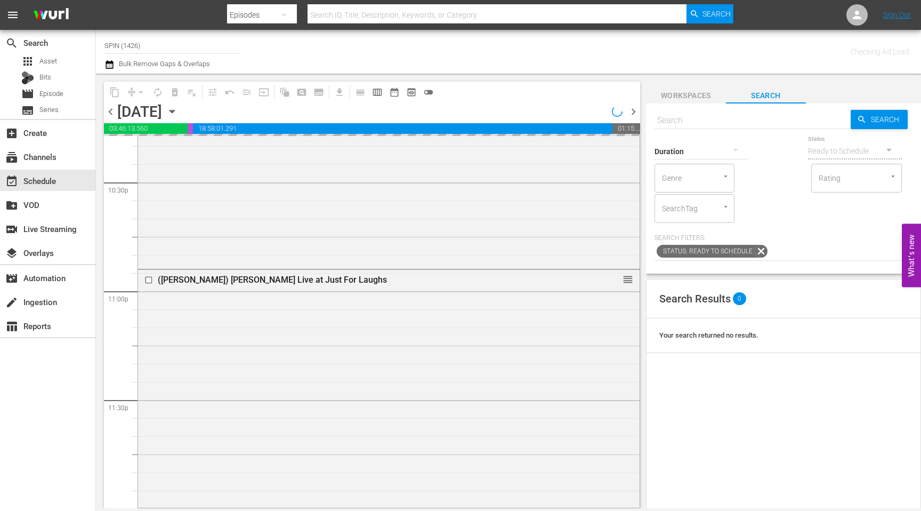
scroll to position [4848, 0]
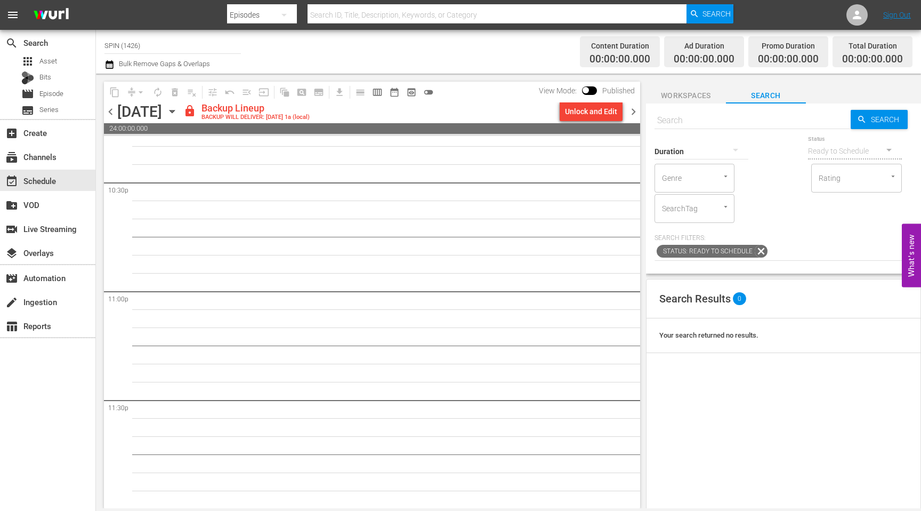
click at [114, 110] on span "chevron_left" at bounding box center [110, 111] width 13 height 13
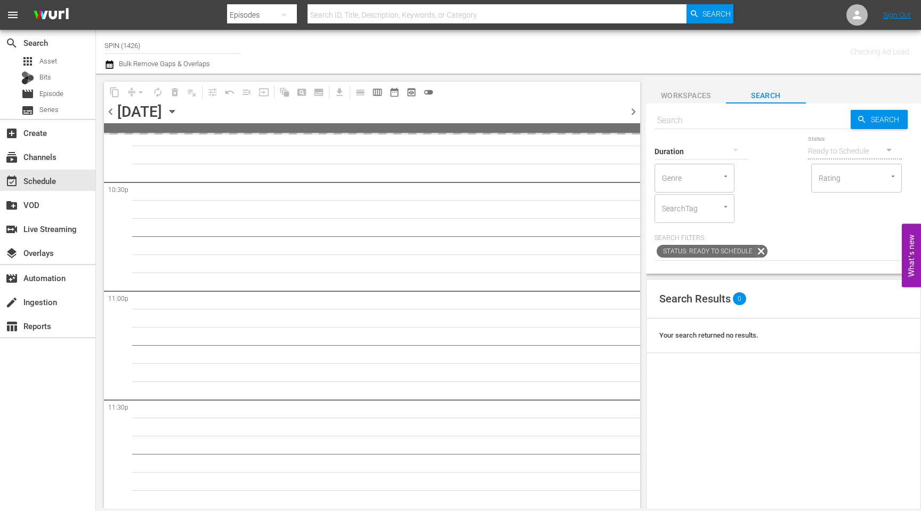
scroll to position [4847, 0]
click at [114, 110] on span "chevron_left" at bounding box center [110, 111] width 13 height 13
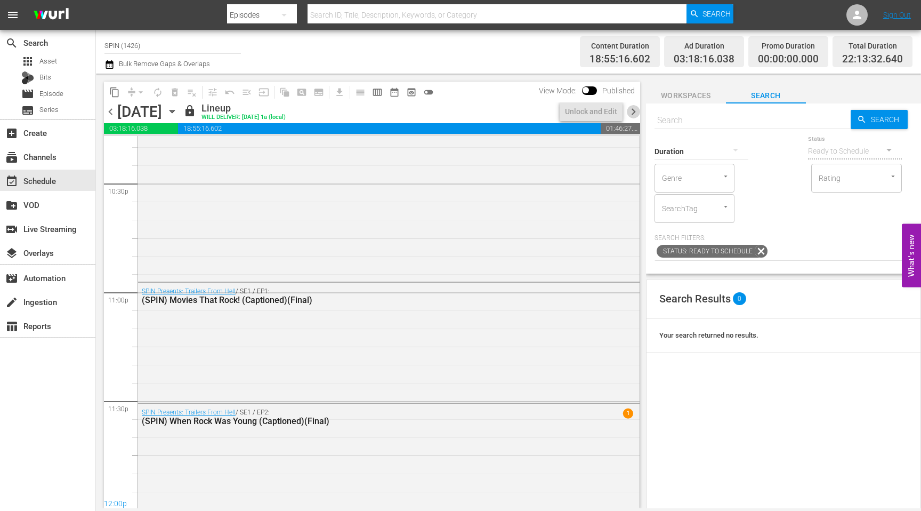
click at [628, 108] on span "chevron_right" at bounding box center [633, 111] width 13 height 13
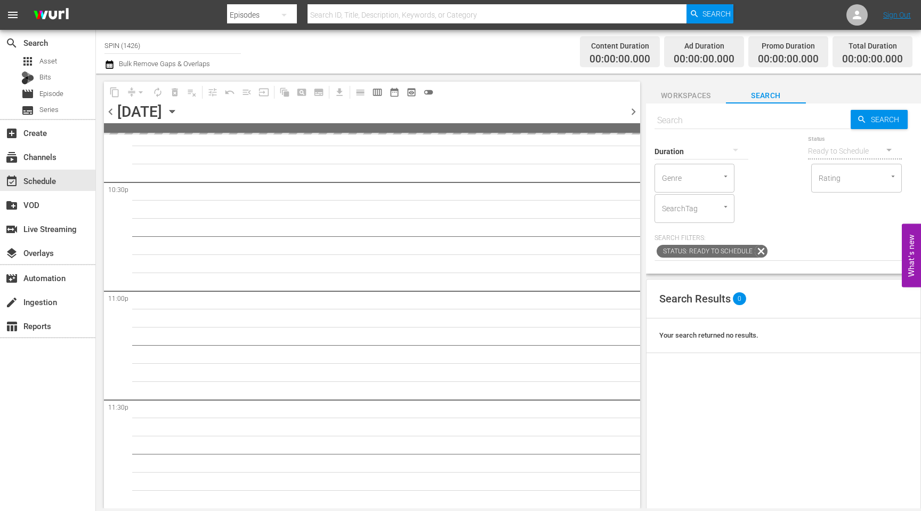
scroll to position [4848, 0]
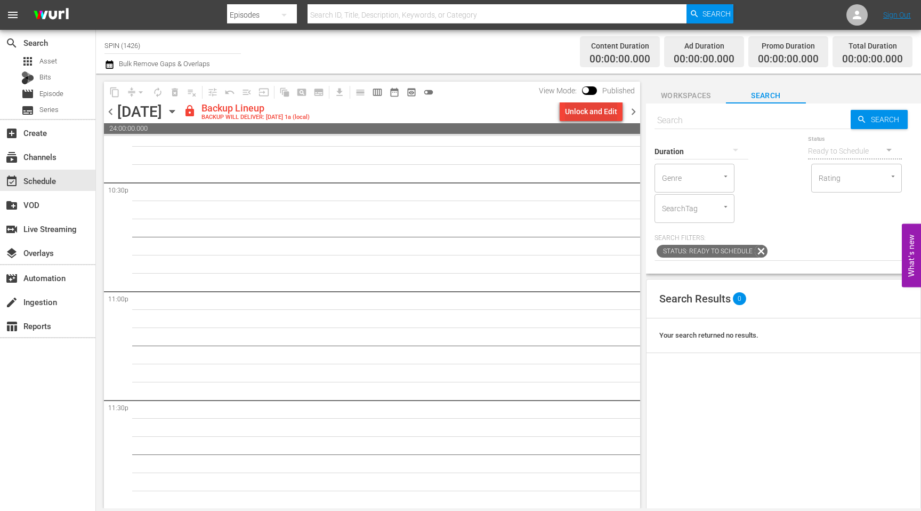
click at [595, 114] on div "Unlock and Edit" at bounding box center [591, 111] width 52 height 19
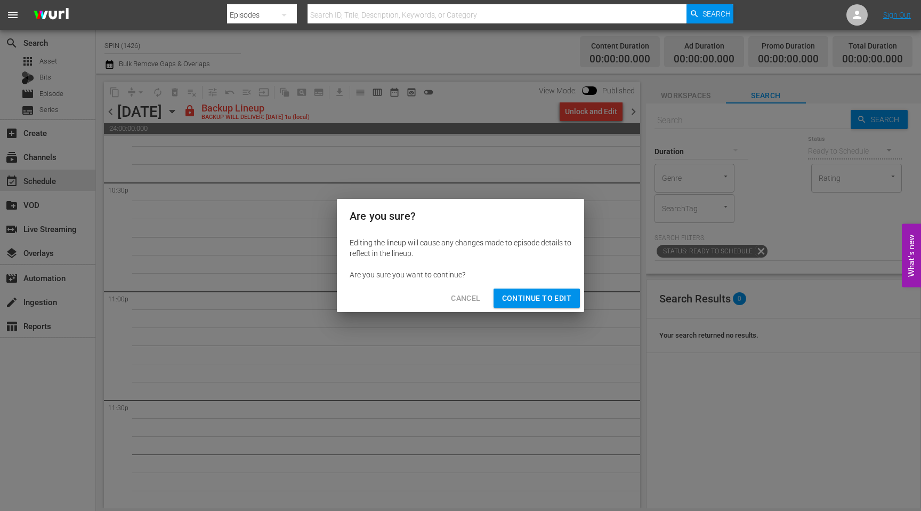
click at [548, 299] on span "Continue to Edit" at bounding box center [536, 298] width 69 height 13
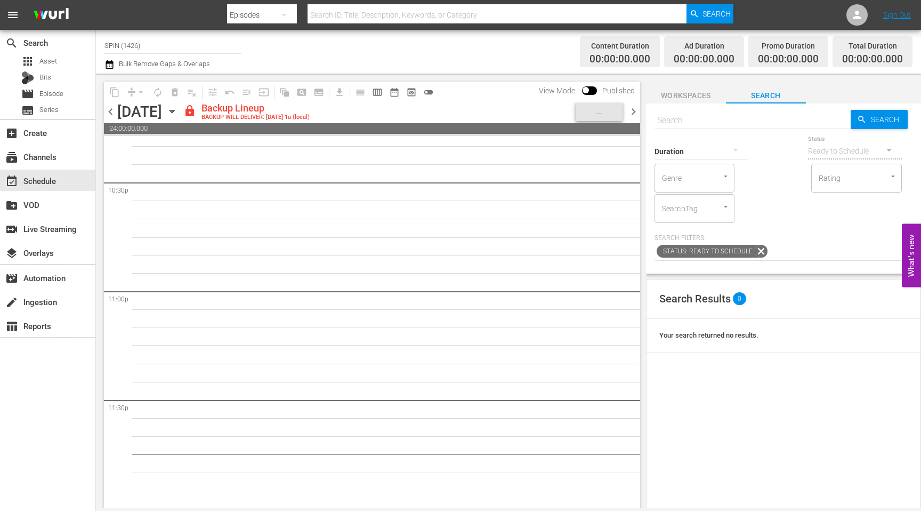
click at [630, 111] on span "chevron_right" at bounding box center [633, 111] width 13 height 13
click at [601, 110] on div "Unlock and Edit" at bounding box center [591, 111] width 52 height 19
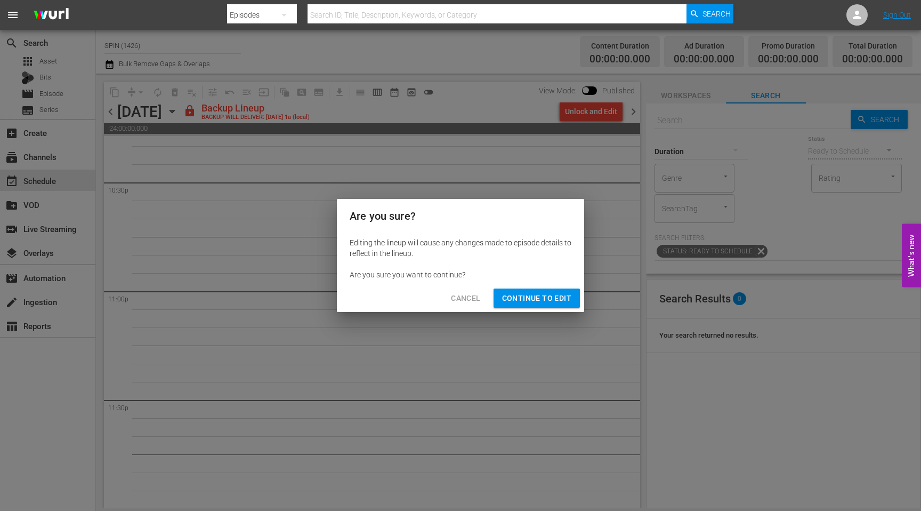
click at [550, 300] on span "Continue to Edit" at bounding box center [536, 298] width 69 height 13
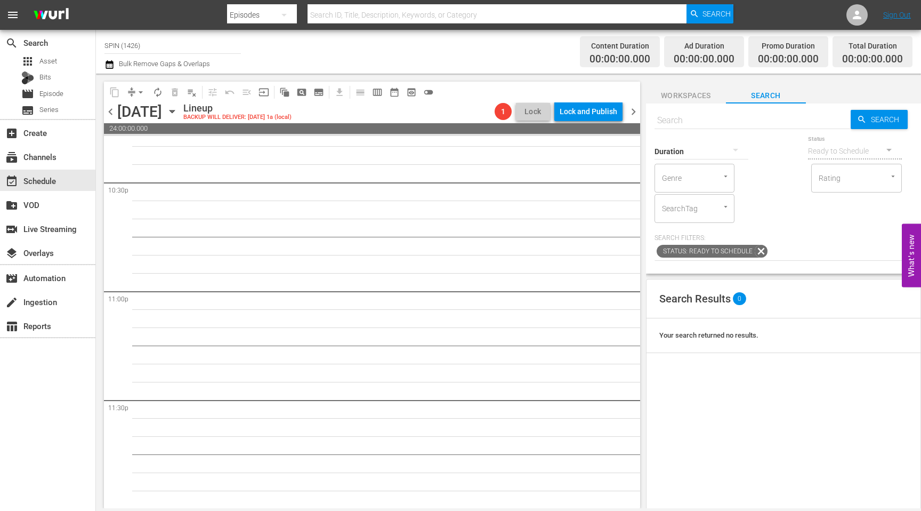
click at [635, 114] on span "chevron_right" at bounding box center [633, 111] width 13 height 13
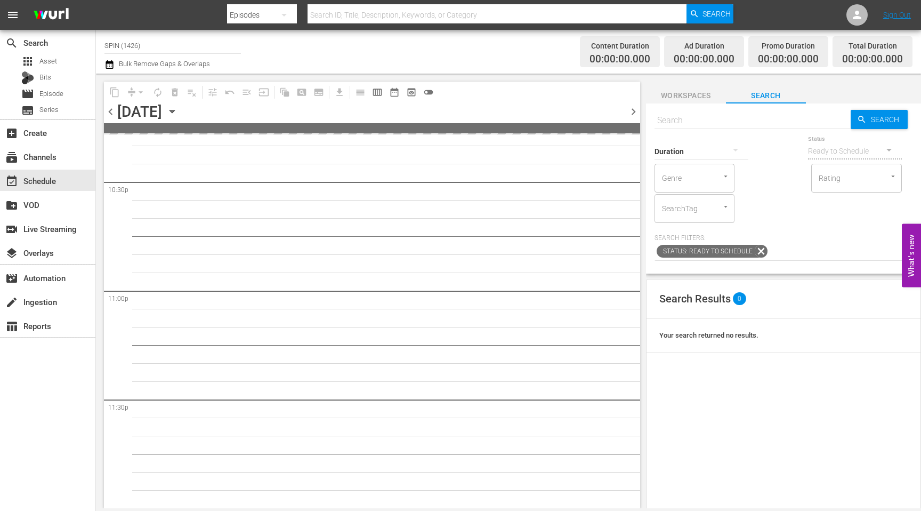
scroll to position [4848, 0]
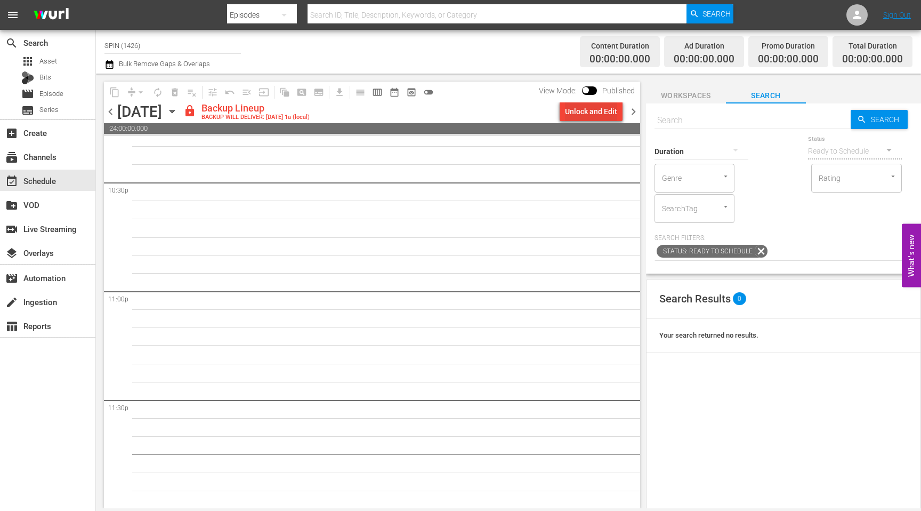
click at [599, 115] on div "Unlock and Edit" at bounding box center [591, 111] width 52 height 19
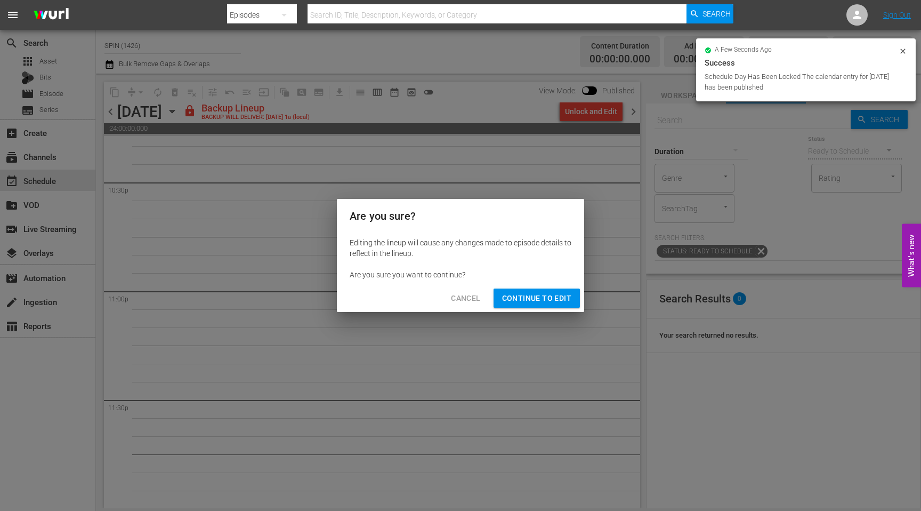
click at [519, 296] on span "Continue to Edit" at bounding box center [536, 298] width 69 height 13
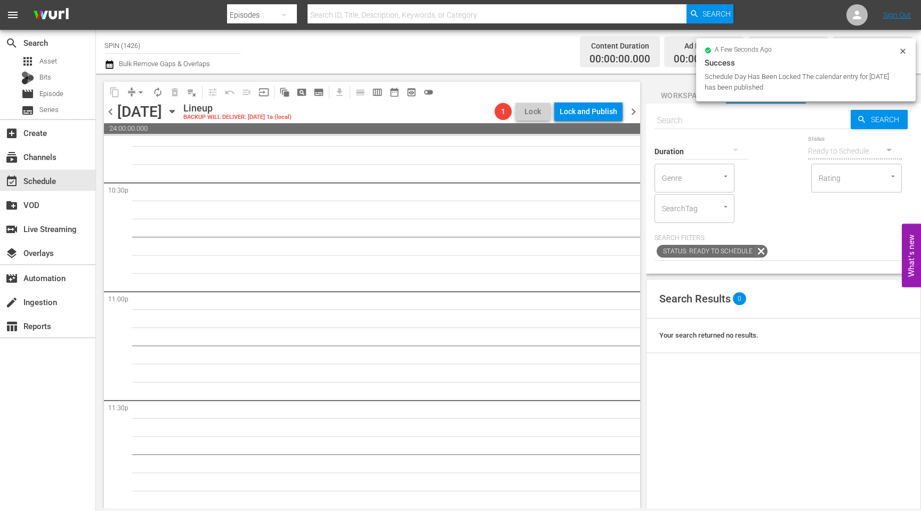
click at [113, 111] on span "chevron_left" at bounding box center [110, 111] width 13 height 13
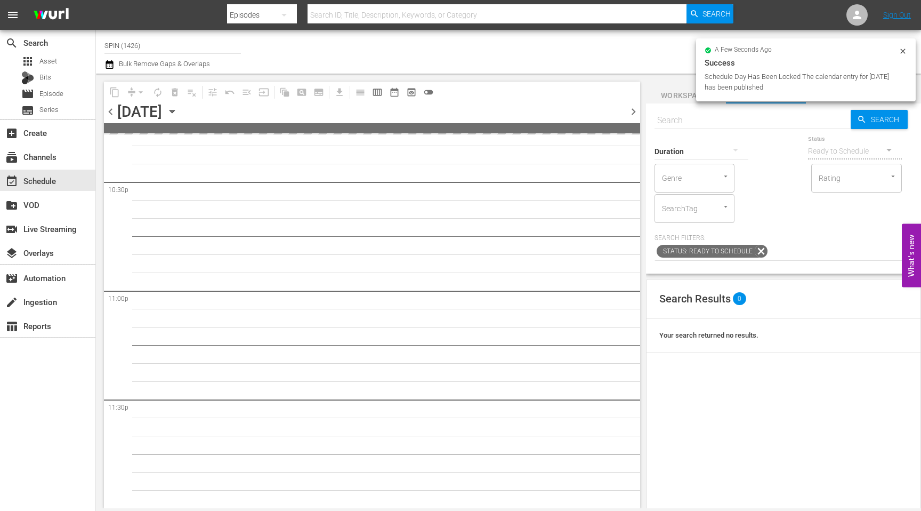
click at [113, 111] on span "chevron_left" at bounding box center [110, 111] width 13 height 13
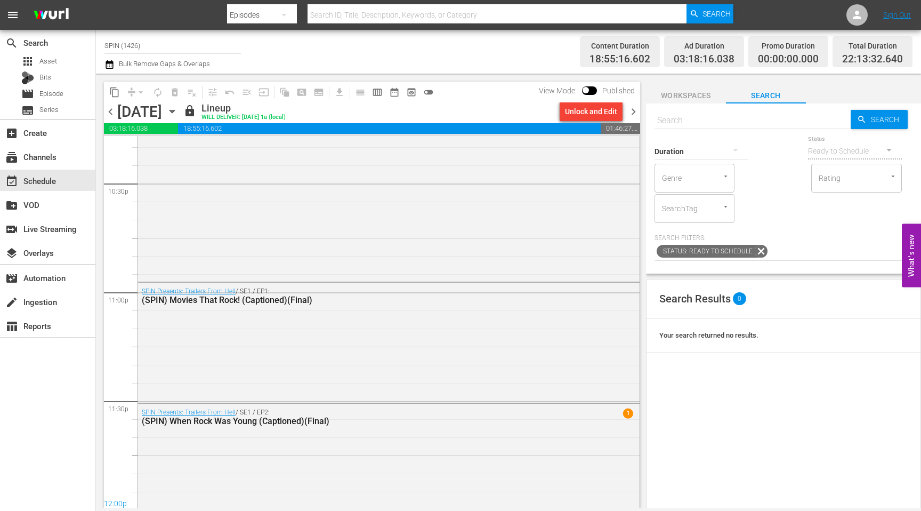
click at [633, 114] on span "chevron_right" at bounding box center [633, 111] width 13 height 13
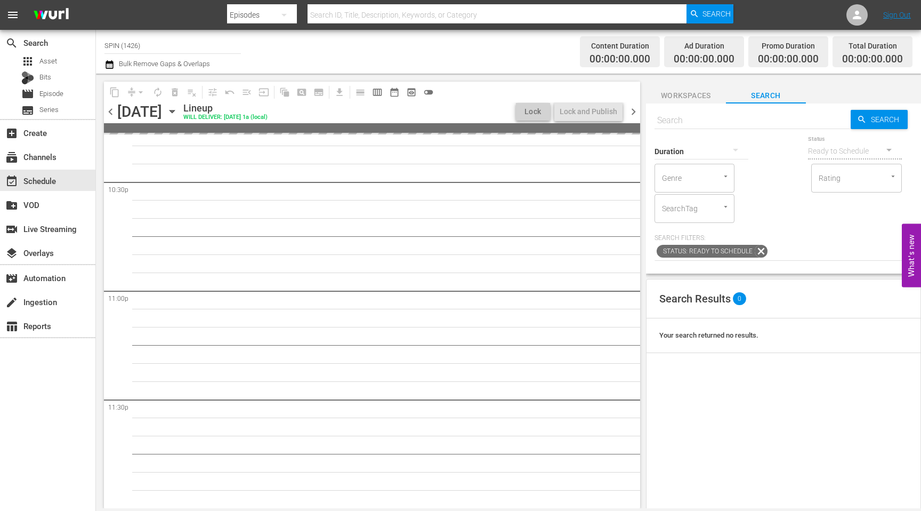
scroll to position [4848, 0]
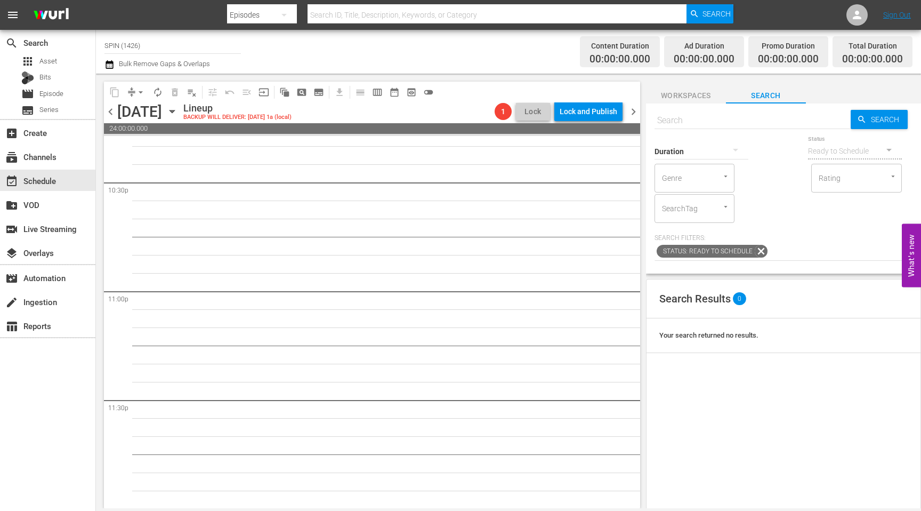
click at [178, 111] on icon "button" at bounding box center [172, 112] width 12 height 12
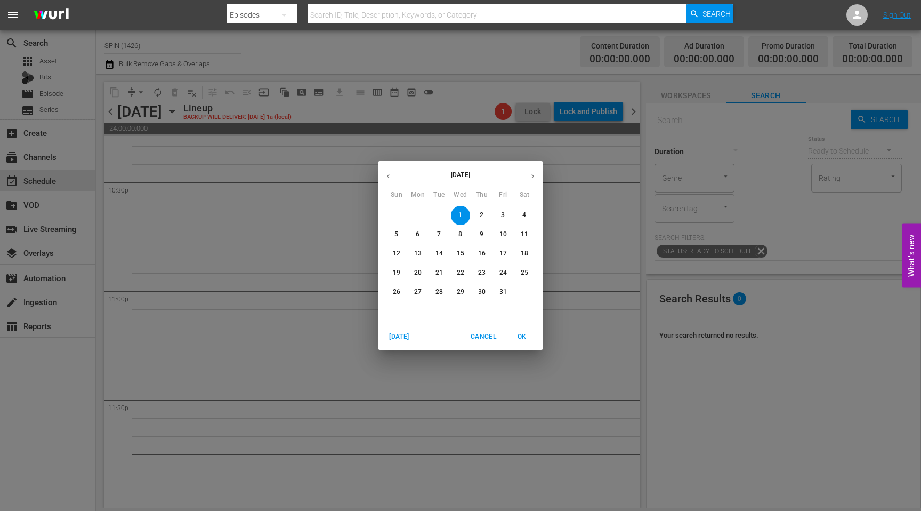
click at [389, 173] on icon "button" at bounding box center [388, 176] width 8 height 8
click at [461, 271] on p "24" at bounding box center [460, 272] width 7 height 9
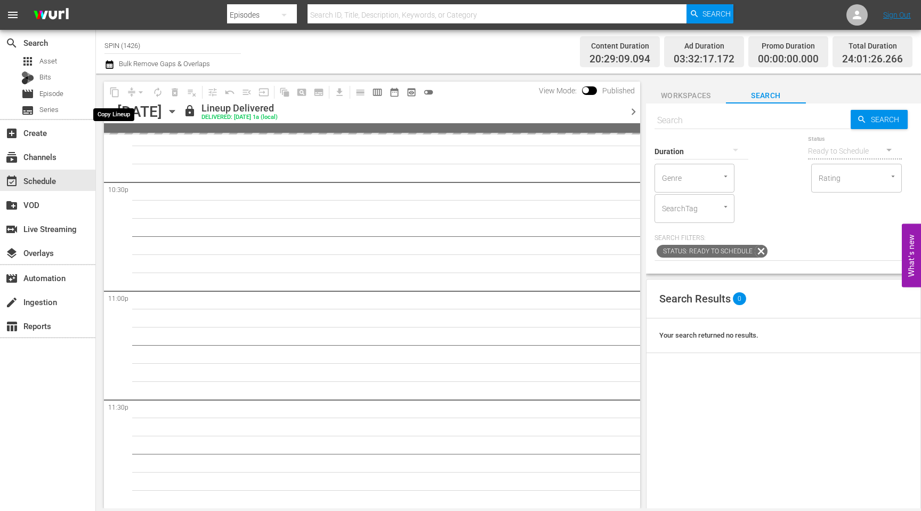
scroll to position [4854, 0]
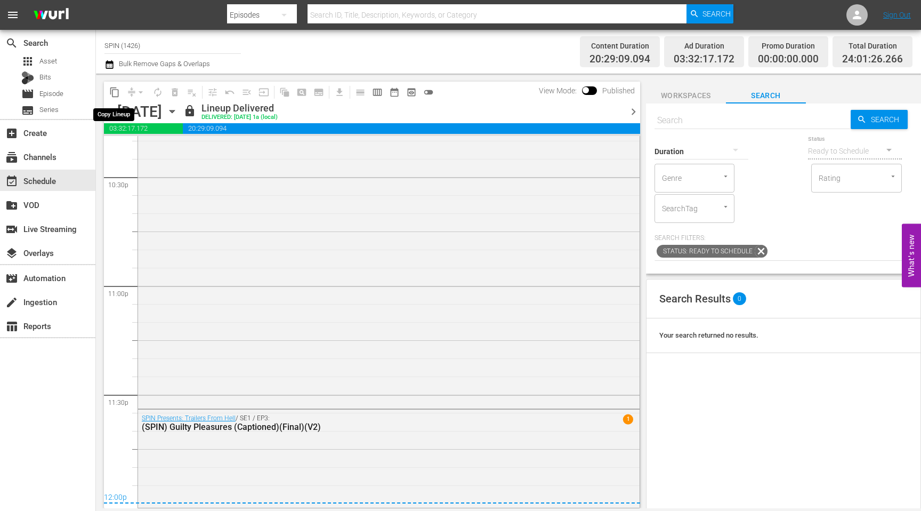
click at [113, 91] on span "content_copy" at bounding box center [114, 92] width 11 height 11
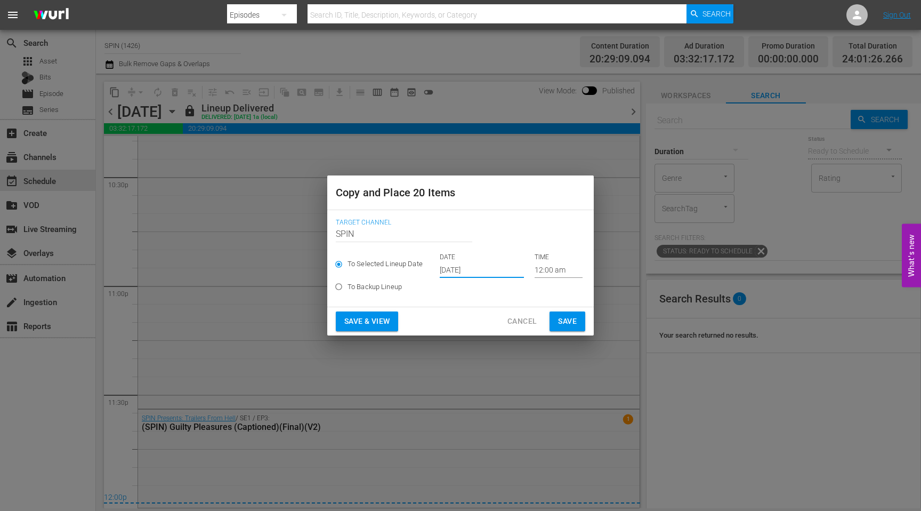
click at [450, 266] on input "[DATE]" at bounding box center [482, 270] width 84 height 16
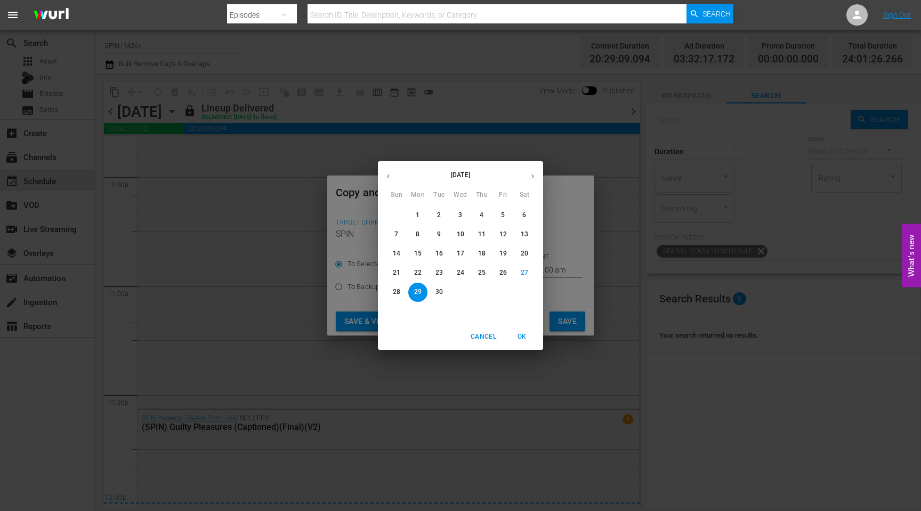
click at [533, 177] on icon "button" at bounding box center [533, 176] width 3 height 4
click at [461, 216] on p "1" at bounding box center [461, 215] width 4 height 9
type input "[DATE]"
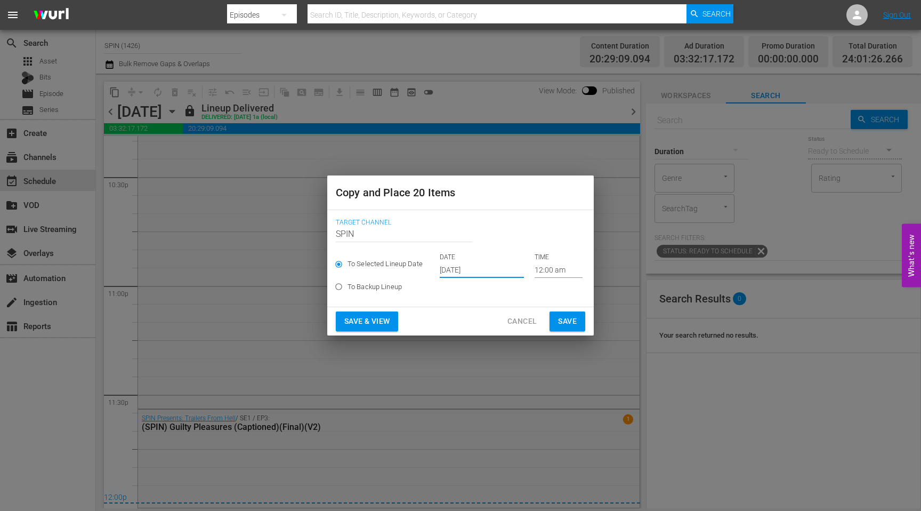
click at [392, 317] on button "Save & View" at bounding box center [367, 321] width 62 height 20
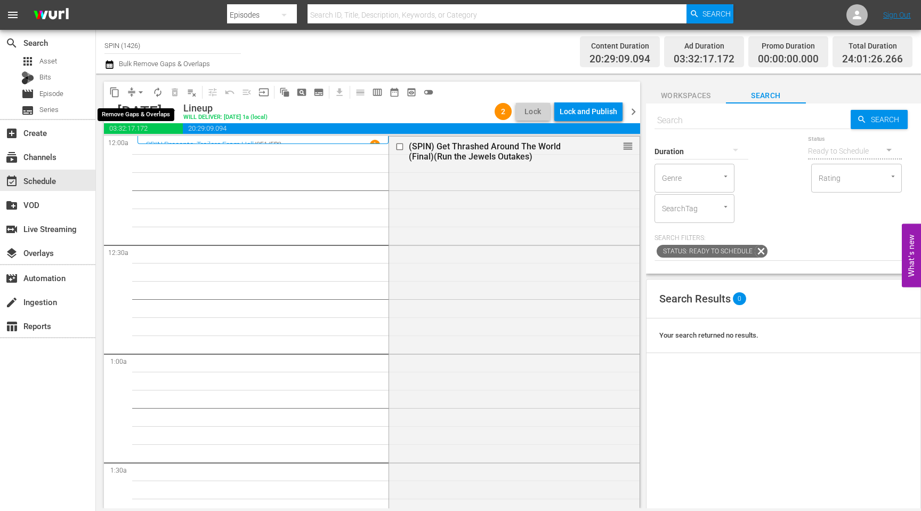
click at [133, 90] on button "arrow_drop_down" at bounding box center [140, 92] width 17 height 17
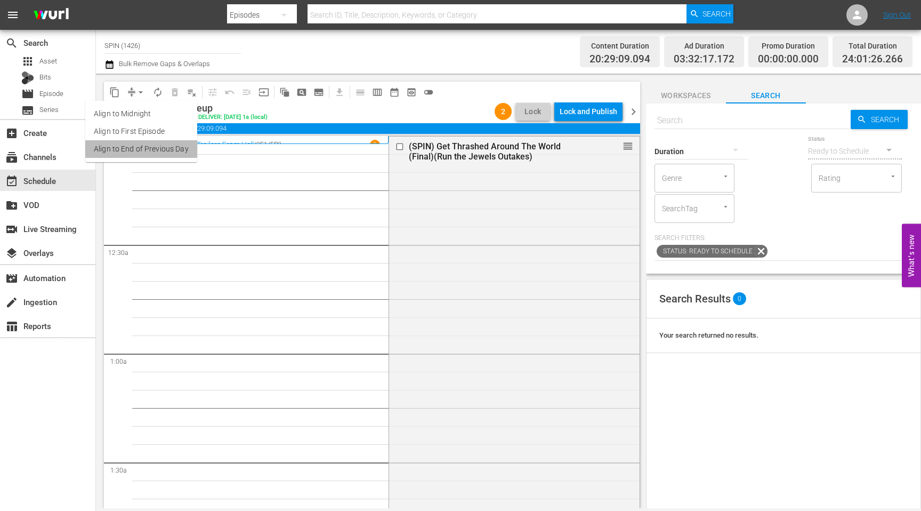
click at [159, 152] on li "Align to End of Previous Day" at bounding box center [141, 149] width 112 height 18
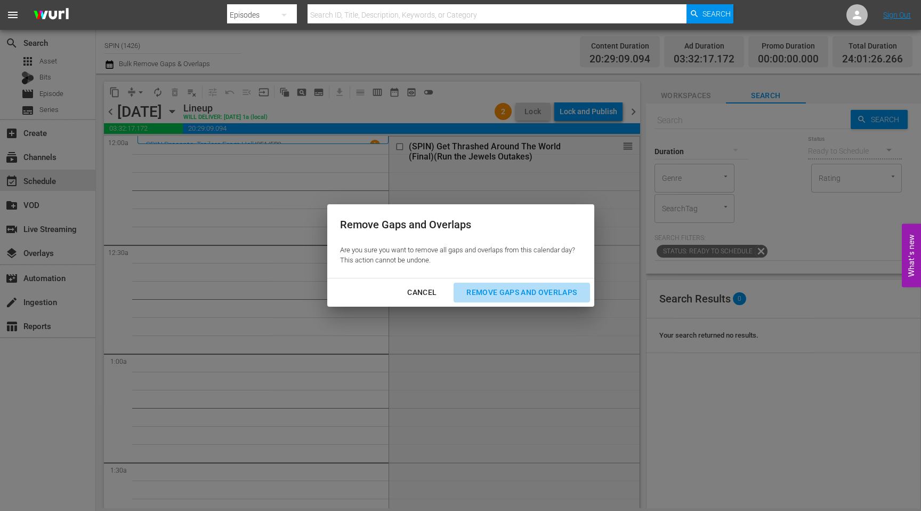
click at [518, 291] on div "Remove Gaps and Overlaps" at bounding box center [521, 292] width 127 height 13
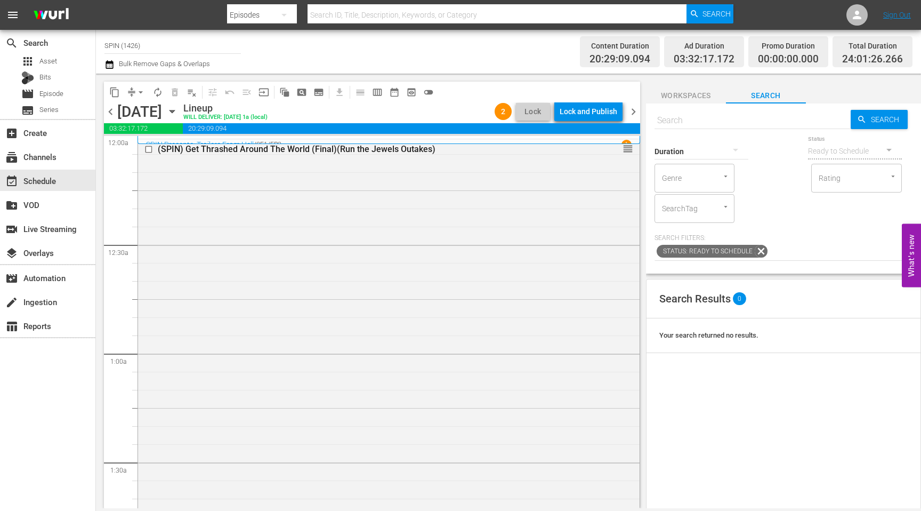
click at [576, 115] on div "Lock and Publish" at bounding box center [589, 111] width 58 height 19
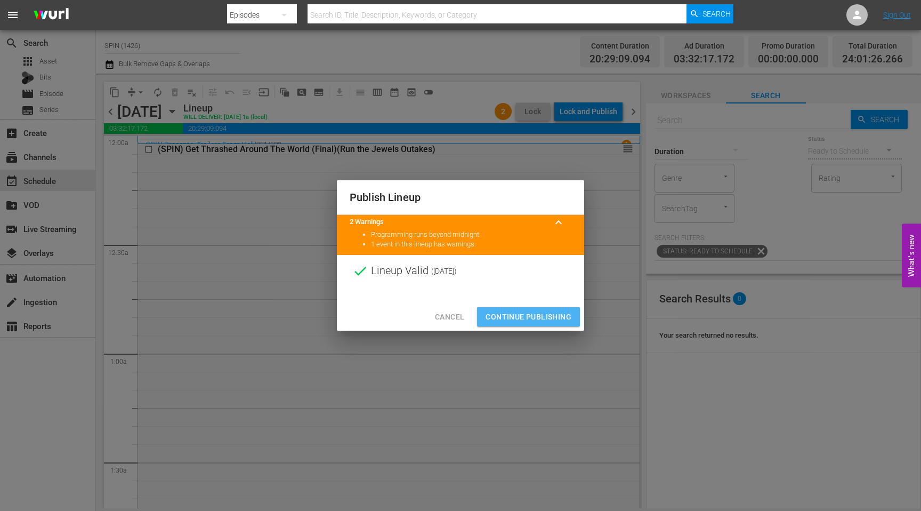
click at [524, 320] on span "Continue Publishing" at bounding box center [529, 316] width 86 height 13
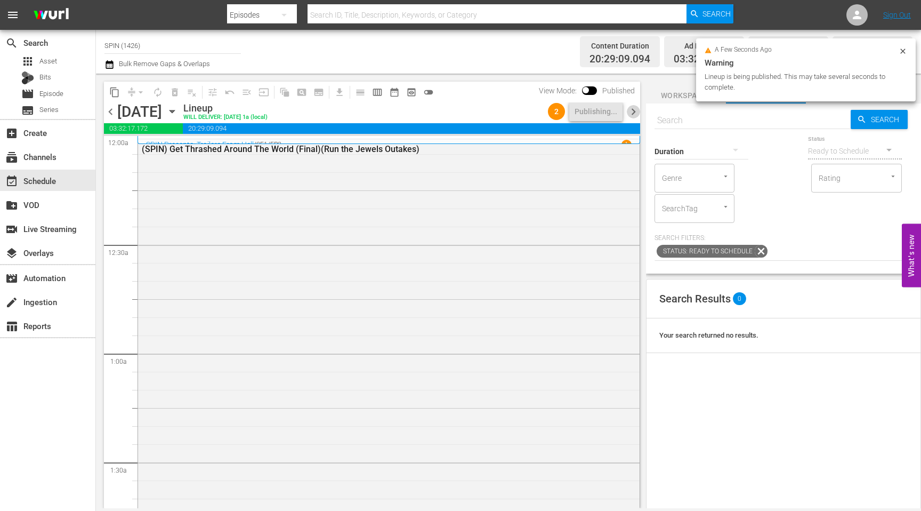
click at [637, 112] on span "chevron_right" at bounding box center [633, 111] width 13 height 13
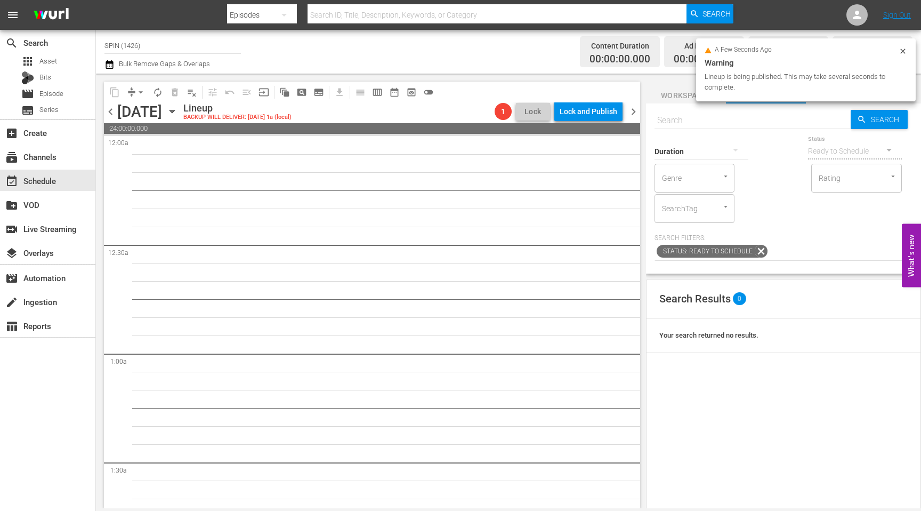
click at [178, 115] on icon "button" at bounding box center [172, 112] width 12 height 12
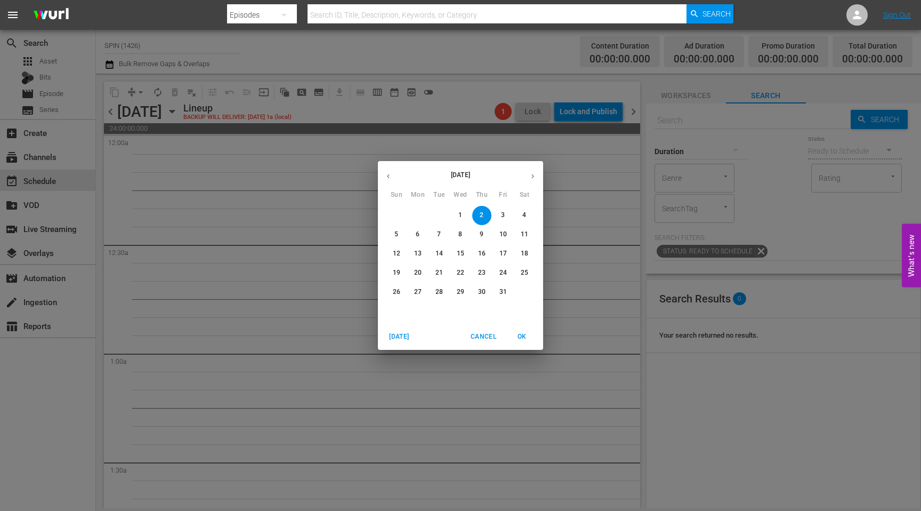
click at [390, 176] on icon "button" at bounding box center [388, 176] width 8 height 8
click at [484, 270] on p "25" at bounding box center [481, 272] width 7 height 9
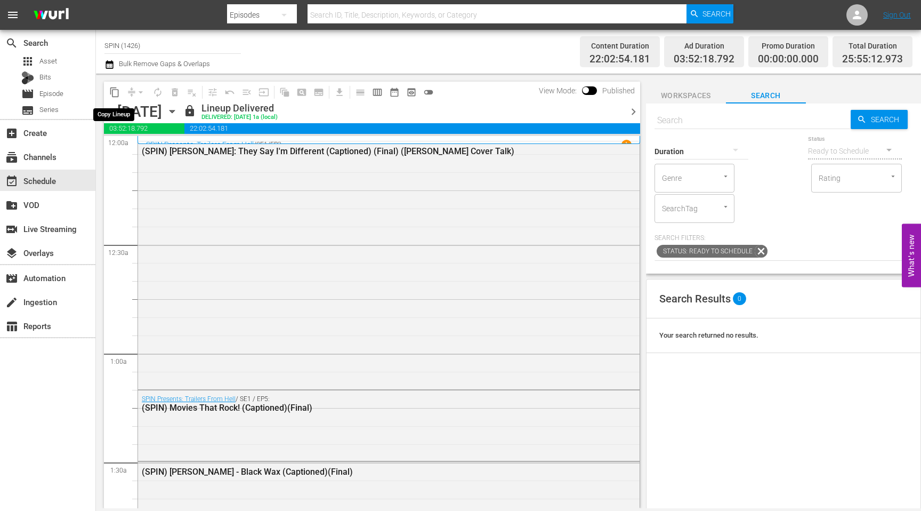
click at [113, 91] on span "content_copy" at bounding box center [114, 92] width 11 height 11
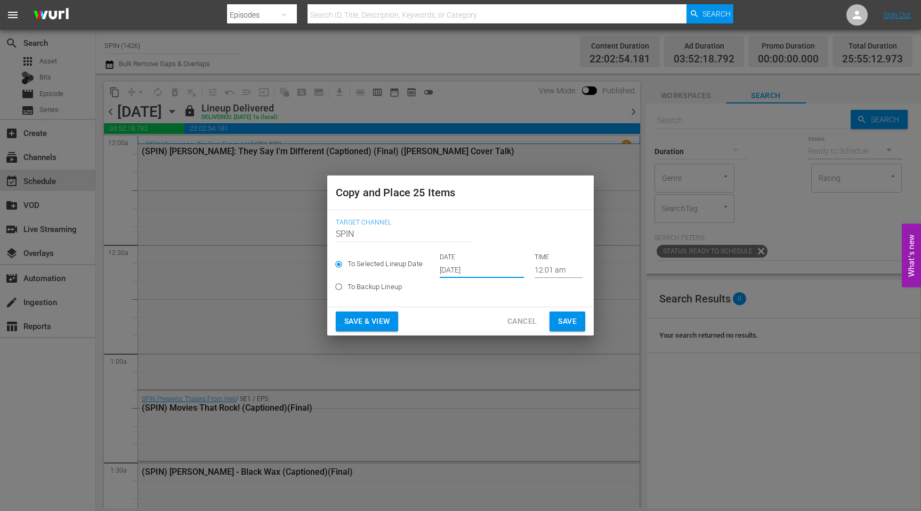
click at [461, 267] on input "[DATE]" at bounding box center [482, 270] width 84 height 16
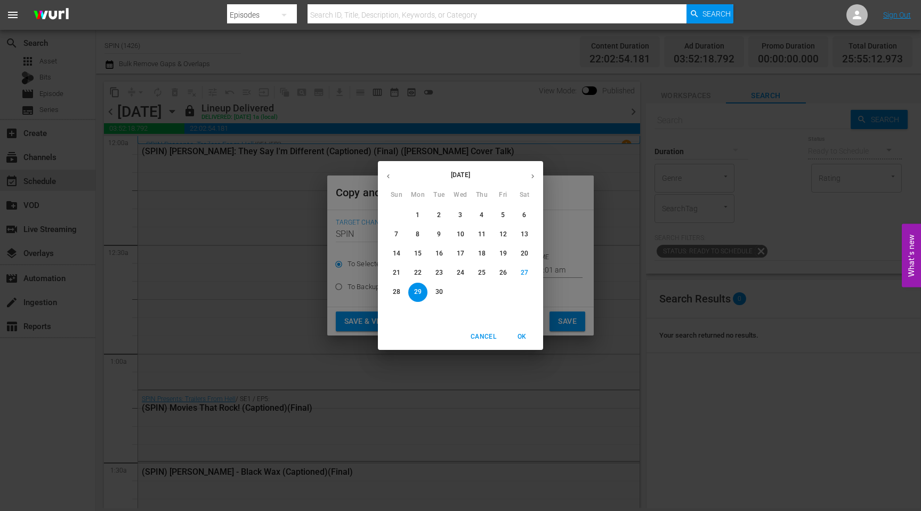
click at [531, 173] on icon "button" at bounding box center [533, 176] width 8 height 8
click at [483, 212] on p "2" at bounding box center [482, 215] width 4 height 9
type input "[DATE]"
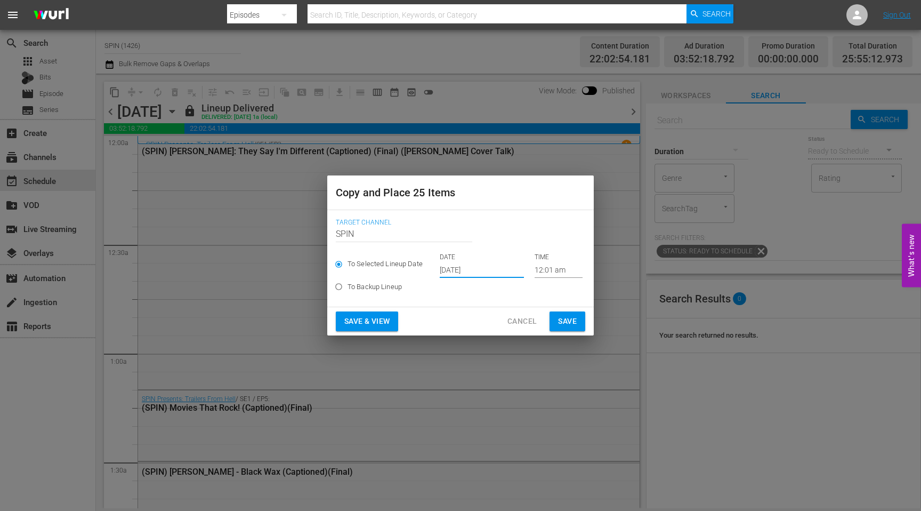
click at [384, 322] on span "Save & View" at bounding box center [366, 321] width 45 height 13
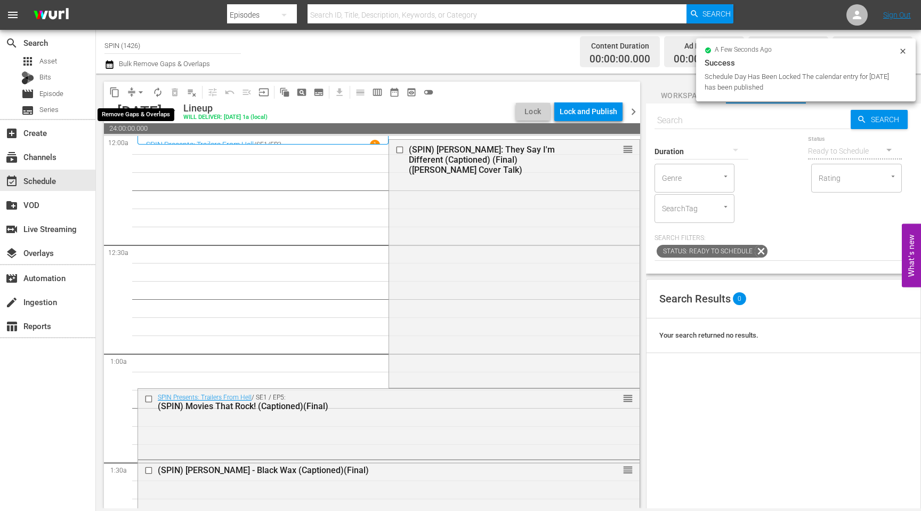
click at [138, 94] on span "arrow_drop_down" at bounding box center [140, 92] width 11 height 11
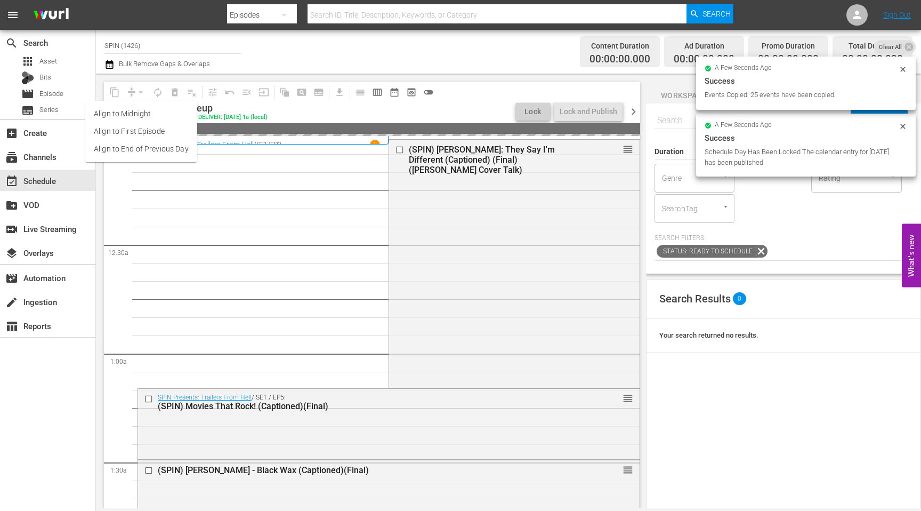
click at [158, 145] on li "Align to End of Previous Day" at bounding box center [141, 149] width 112 height 18
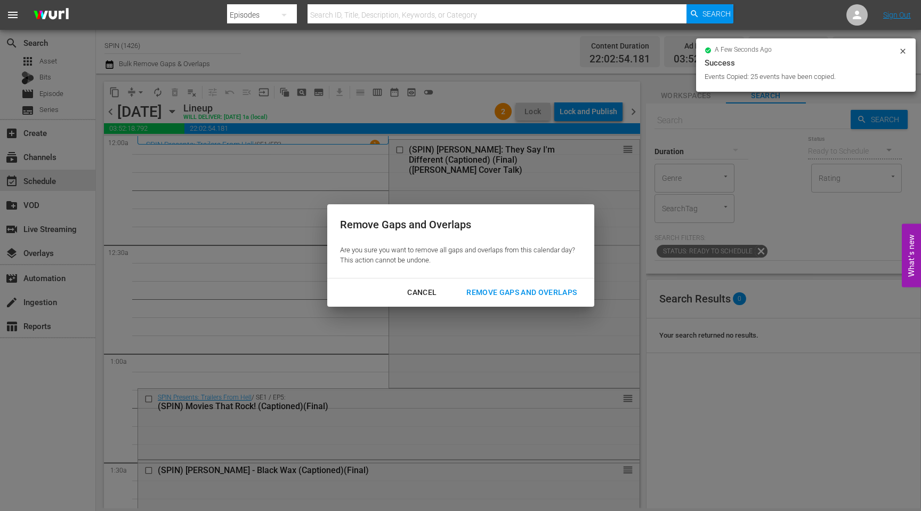
click at [503, 298] on div "Remove Gaps and Overlaps" at bounding box center [521, 292] width 127 height 13
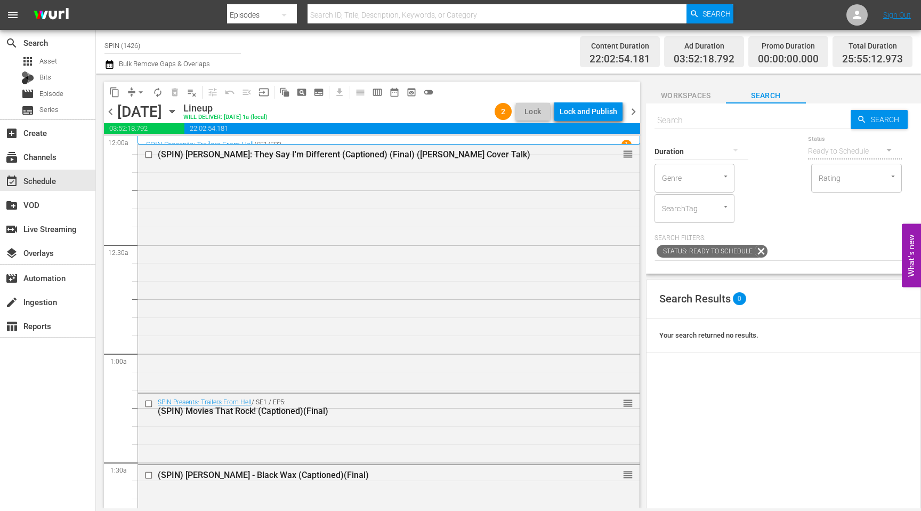
click at [587, 111] on div "Lock and Publish" at bounding box center [589, 111] width 58 height 19
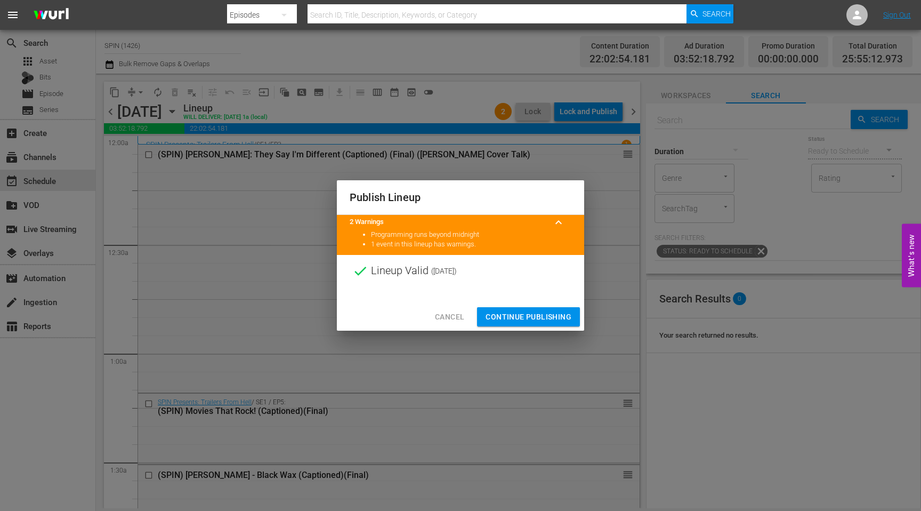
click at [511, 316] on span "Continue Publishing" at bounding box center [529, 316] width 86 height 13
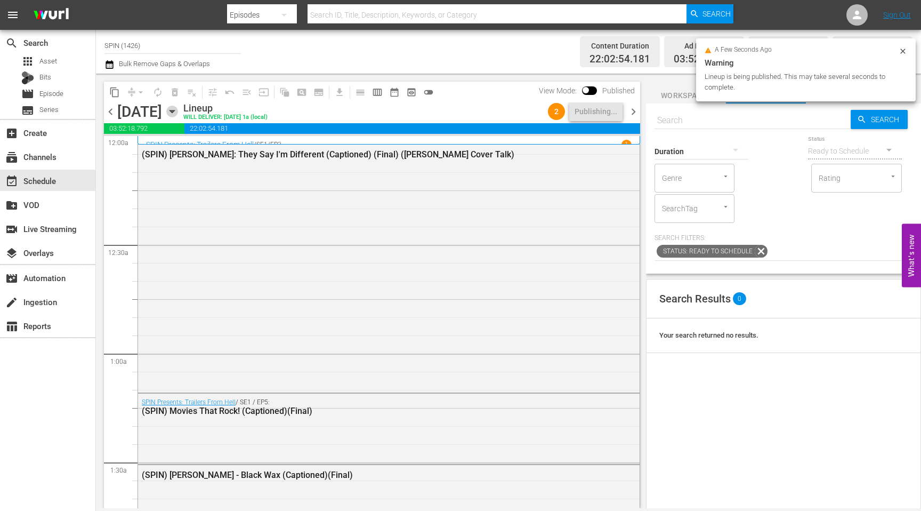
click at [178, 108] on icon "button" at bounding box center [172, 112] width 12 height 12
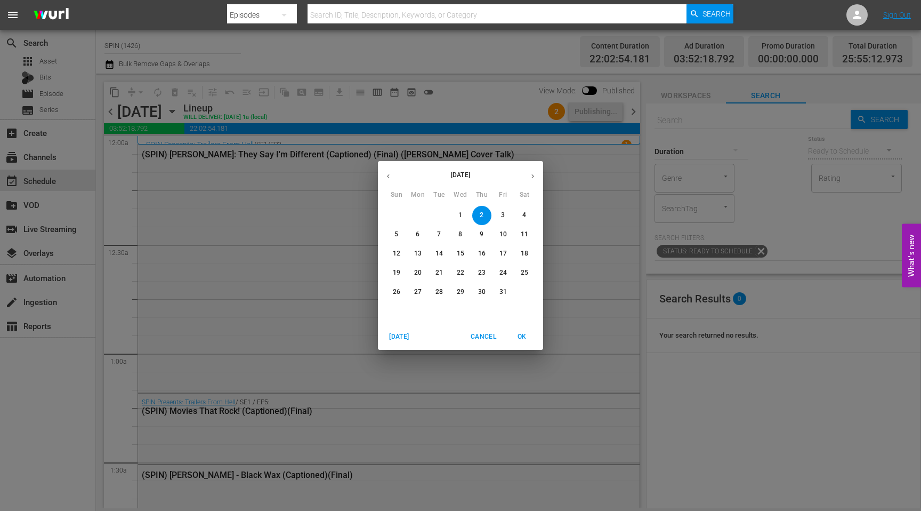
click at [390, 175] on icon "button" at bounding box center [388, 176] width 8 height 8
click at [503, 274] on p "26" at bounding box center [503, 272] width 7 height 9
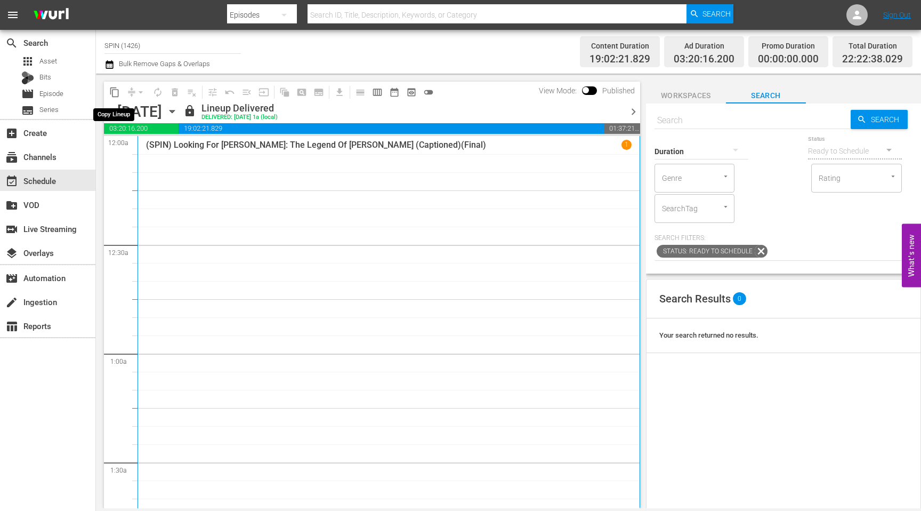
click at [113, 94] on span "content_copy" at bounding box center [114, 92] width 11 height 11
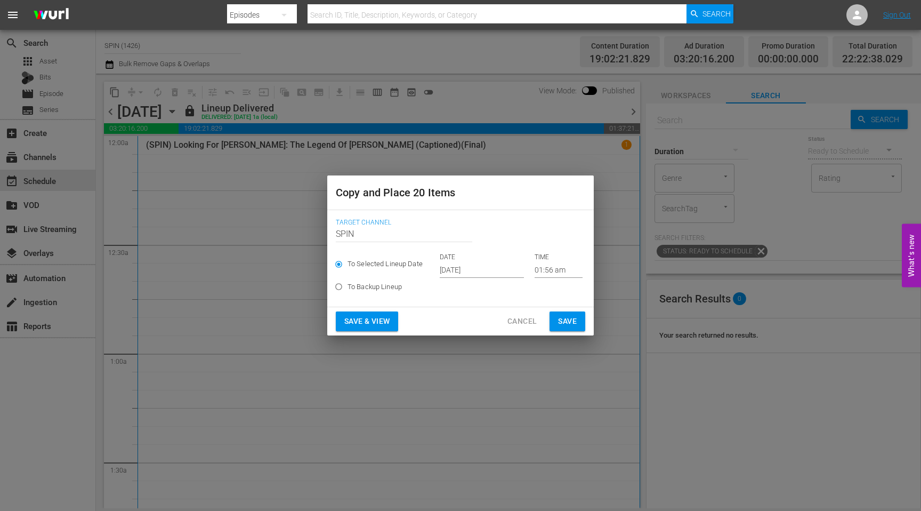
click at [463, 272] on input "[DATE]" at bounding box center [482, 270] width 84 height 16
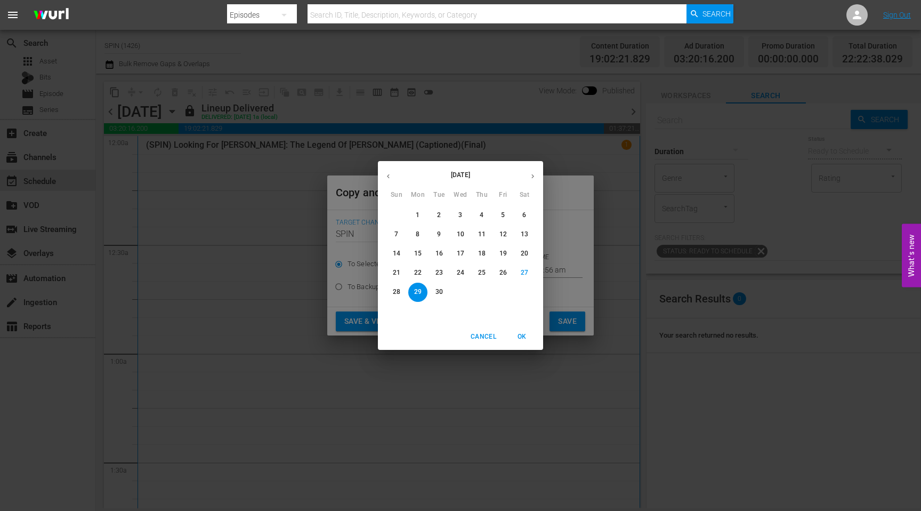
click at [529, 176] on icon "button" at bounding box center [533, 176] width 8 height 8
click at [501, 220] on button "3" at bounding box center [503, 215] width 19 height 19
type input "[DATE]"
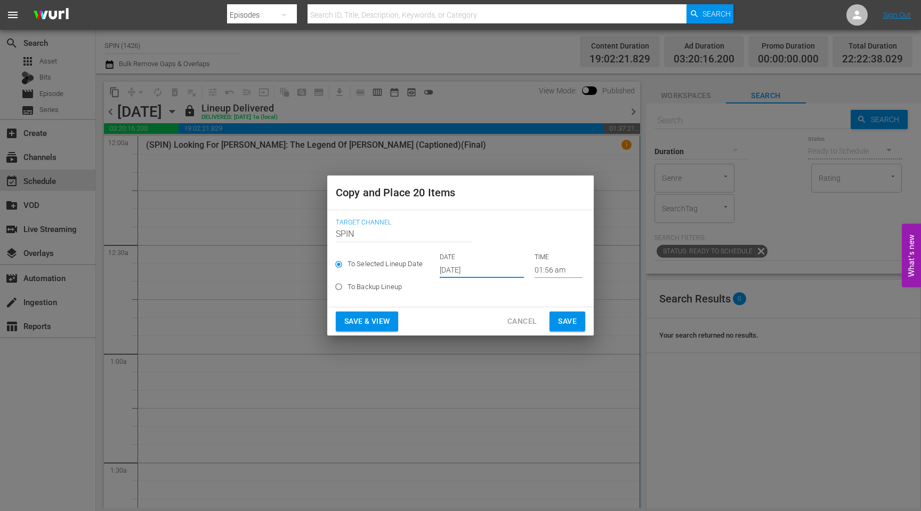
click at [388, 318] on span "Save & View" at bounding box center [366, 321] width 45 height 13
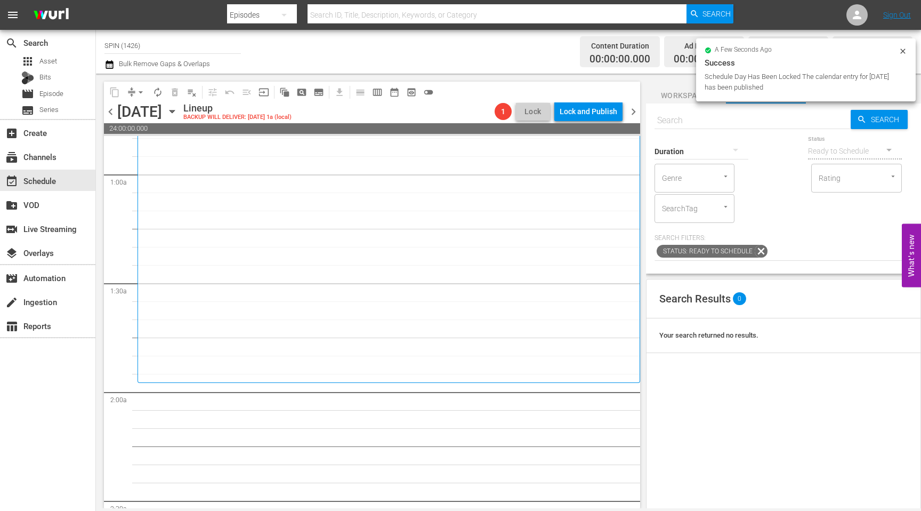
scroll to position [268, 0]
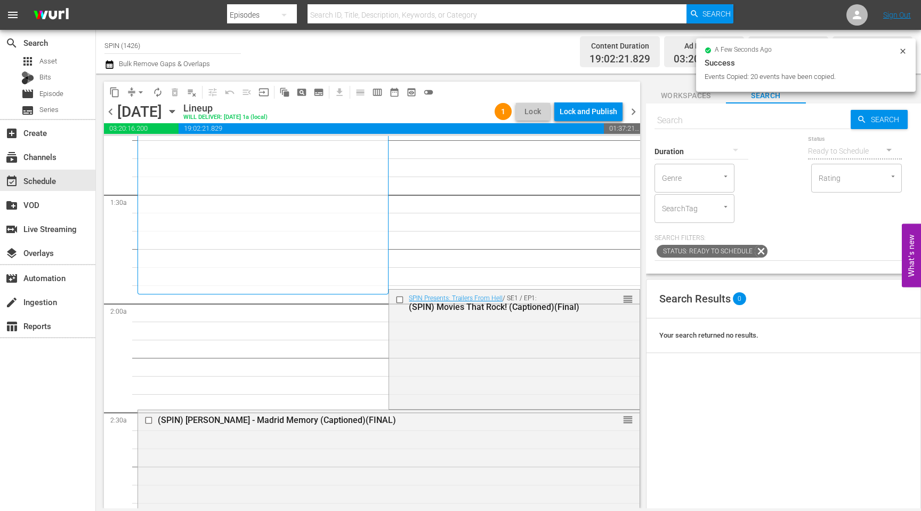
click at [132, 95] on span "compress" at bounding box center [131, 92] width 11 height 11
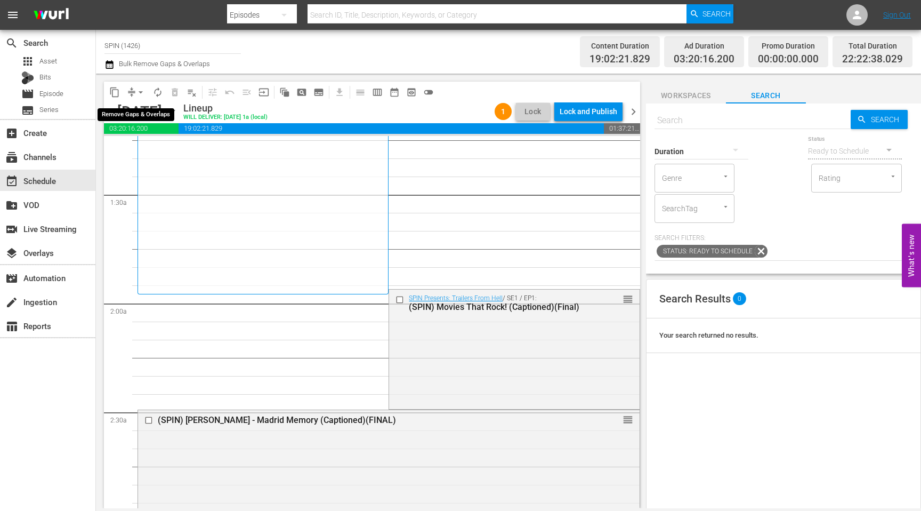
click at [140, 93] on span "arrow_drop_down" at bounding box center [140, 92] width 11 height 11
click at [162, 144] on li "Align to End of Previous Day" at bounding box center [141, 149] width 112 height 18
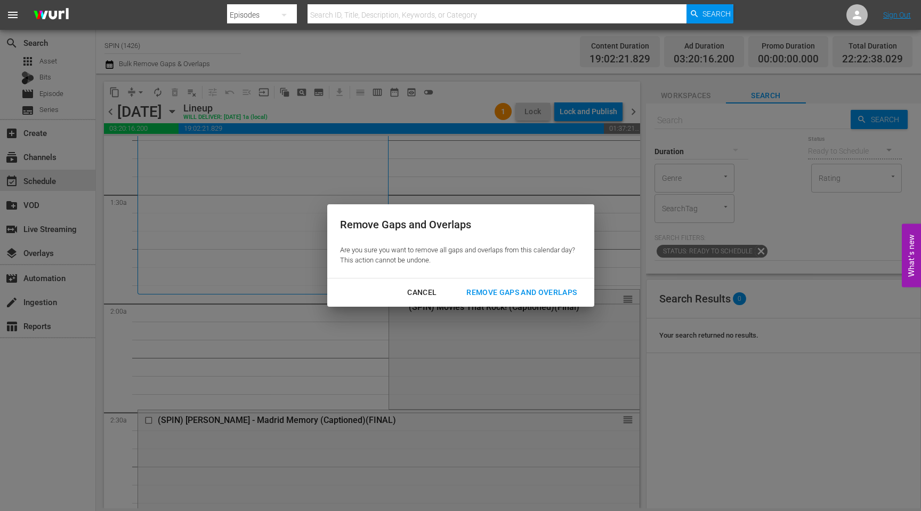
click at [476, 293] on div "Remove Gaps and Overlaps" at bounding box center [521, 292] width 127 height 13
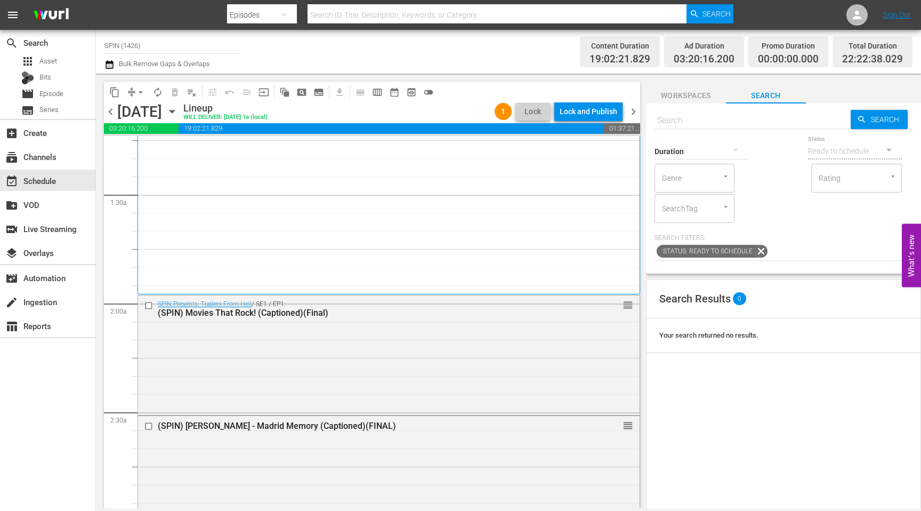
click at [587, 109] on div "Lock and Publish" at bounding box center [589, 111] width 58 height 19
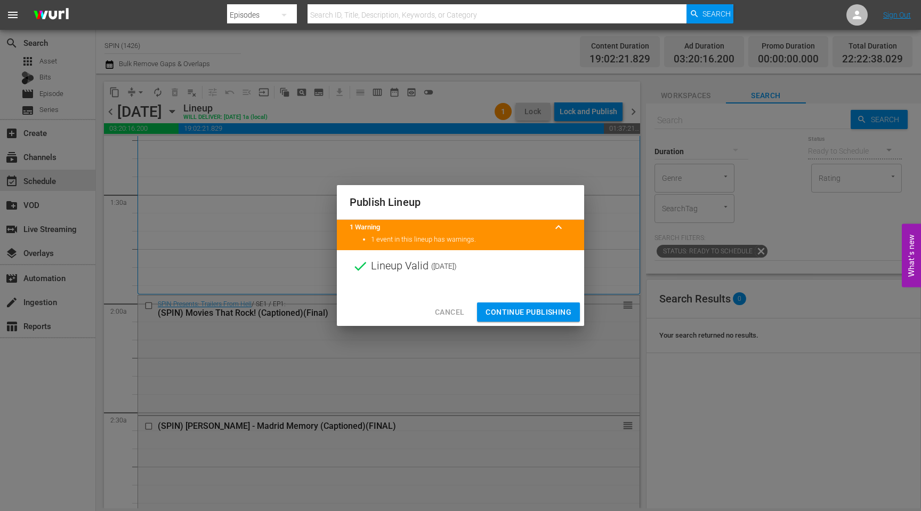
click at [505, 320] on button "Continue Publishing" at bounding box center [528, 312] width 103 height 20
